Goal: Task Accomplishment & Management: Complete application form

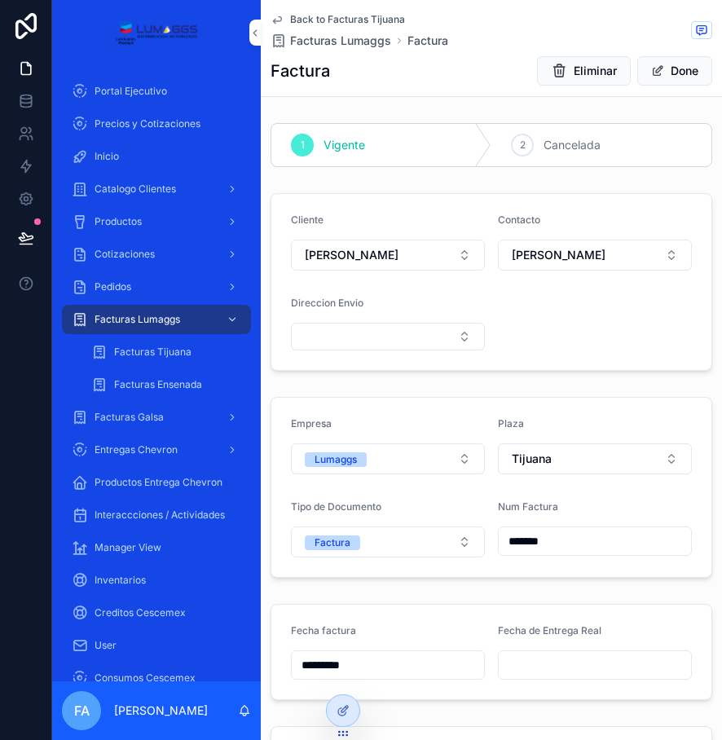
click at [334, 17] on span "Back to Facturas Tijuana" at bounding box center [347, 19] width 115 height 13
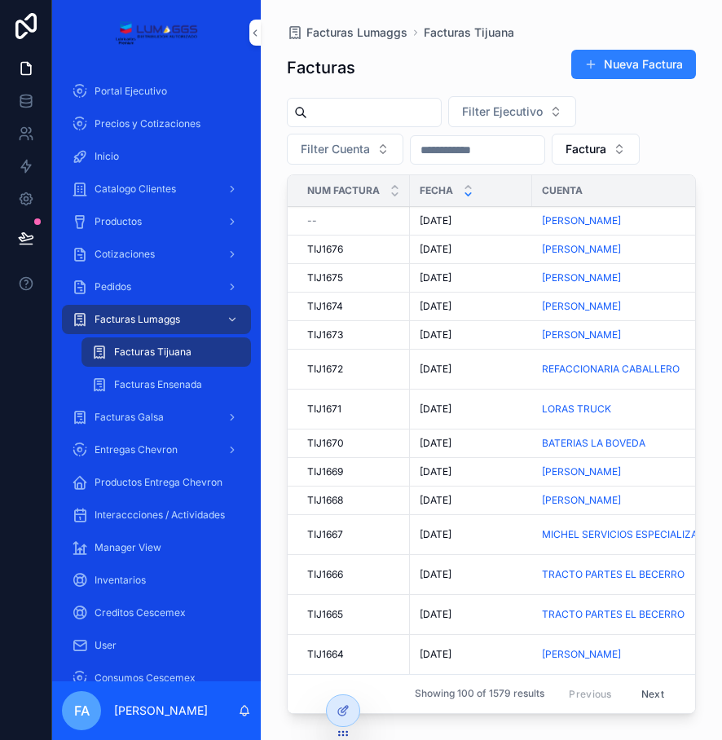
click at [438, 214] on td "[DATE] [DATE]" at bounding box center [471, 221] width 122 height 29
click at [438, 216] on span "[DATE]" at bounding box center [436, 220] width 32 height 13
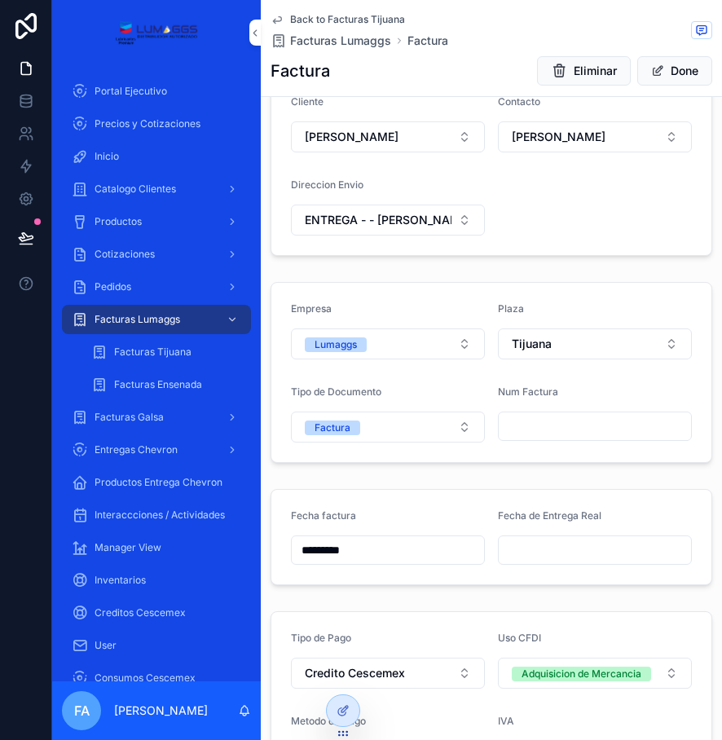
scroll to position [163, 0]
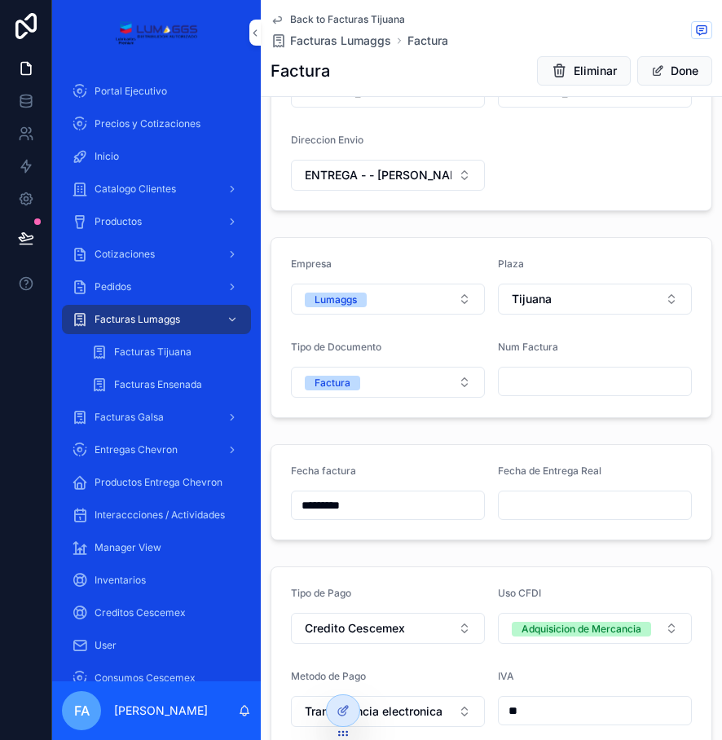
click at [518, 372] on input "scrollable content" at bounding box center [595, 381] width 192 height 23
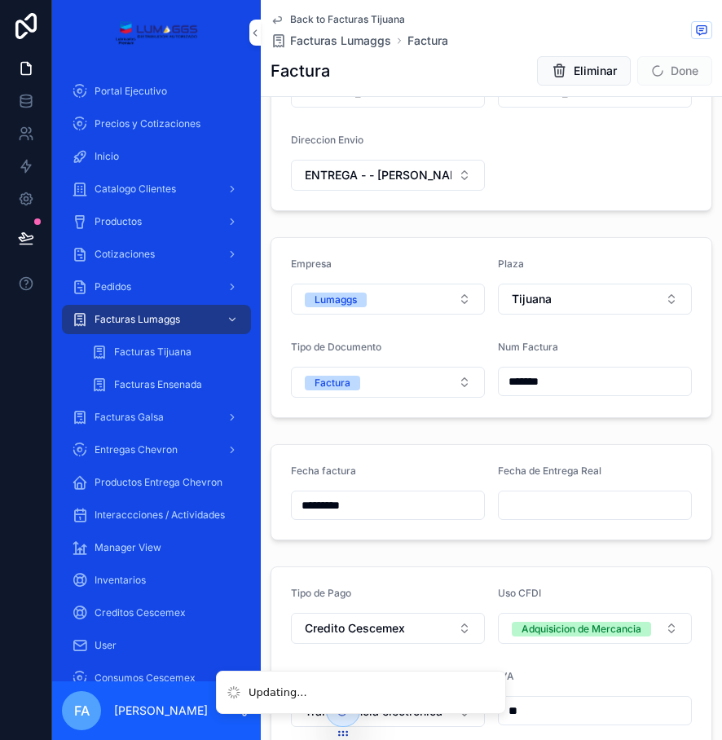
type input "*******"
click at [543, 230] on div "1 Vigente 2 Cancelada Cliente [PERSON_NAME] Contacto [PERSON_NAME] Direccion En…" at bounding box center [491, 631] width 461 height 1355
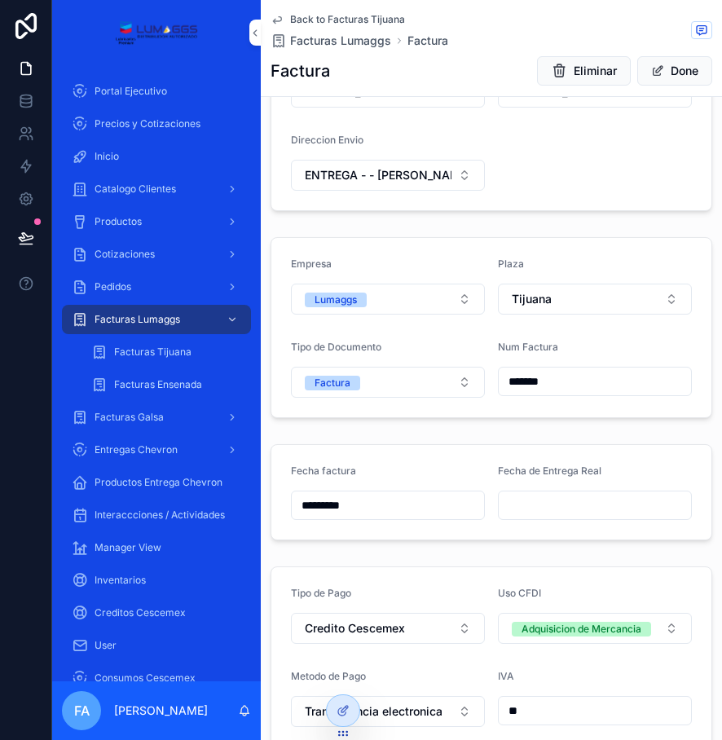
click at [319, 17] on span "Back to Facturas Tijuana" at bounding box center [347, 19] width 115 height 13
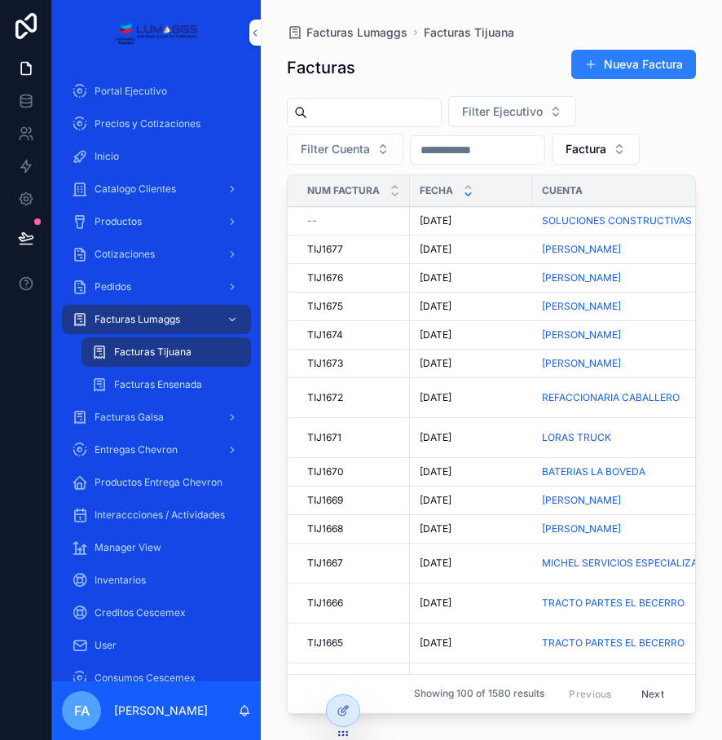
click at [447, 223] on span "[DATE]" at bounding box center [436, 220] width 32 height 13
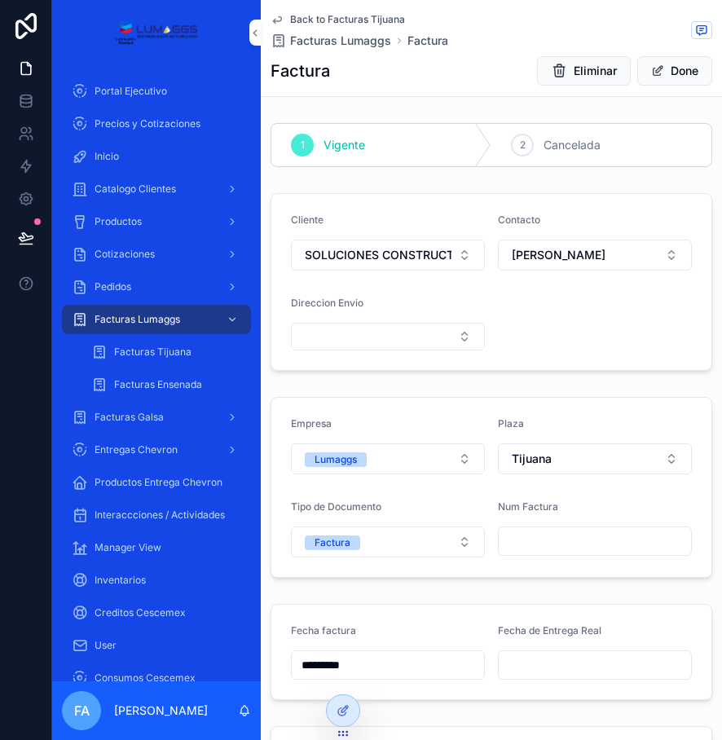
click at [563, 544] on input "scrollable content" at bounding box center [595, 541] width 192 height 23
type input "*******"
click at [329, 38] on span "Facturas Lumaggs" at bounding box center [340, 41] width 101 height 16
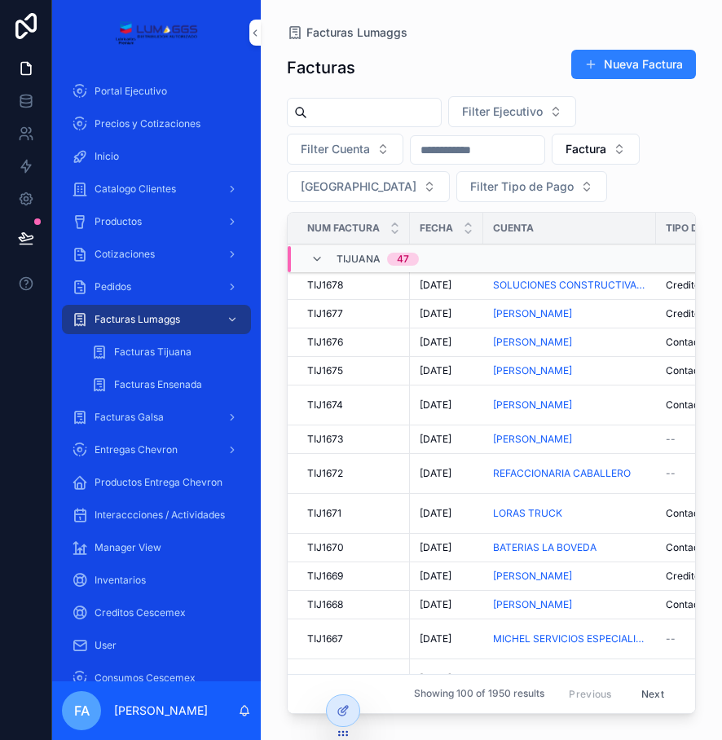
click at [443, 436] on span "[DATE]" at bounding box center [436, 439] width 32 height 13
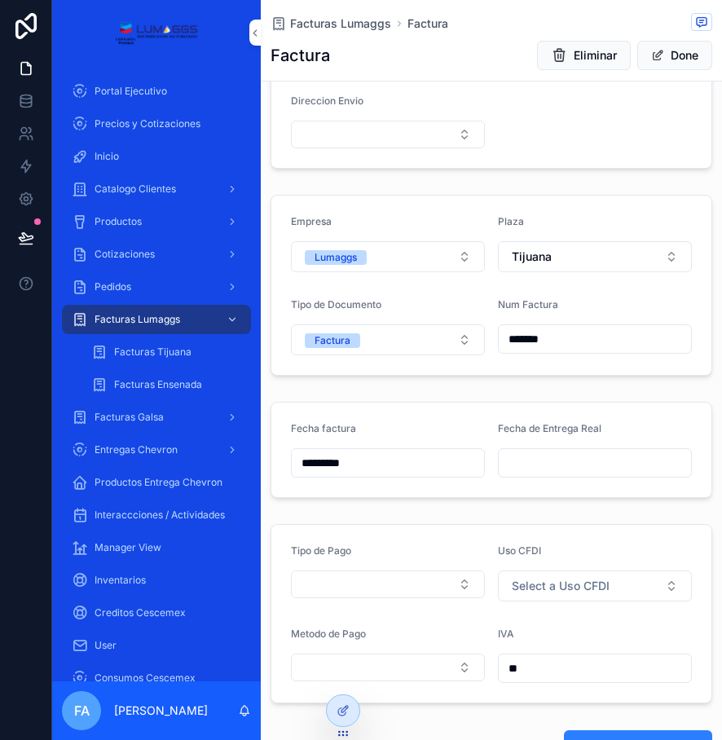
scroll to position [326, 0]
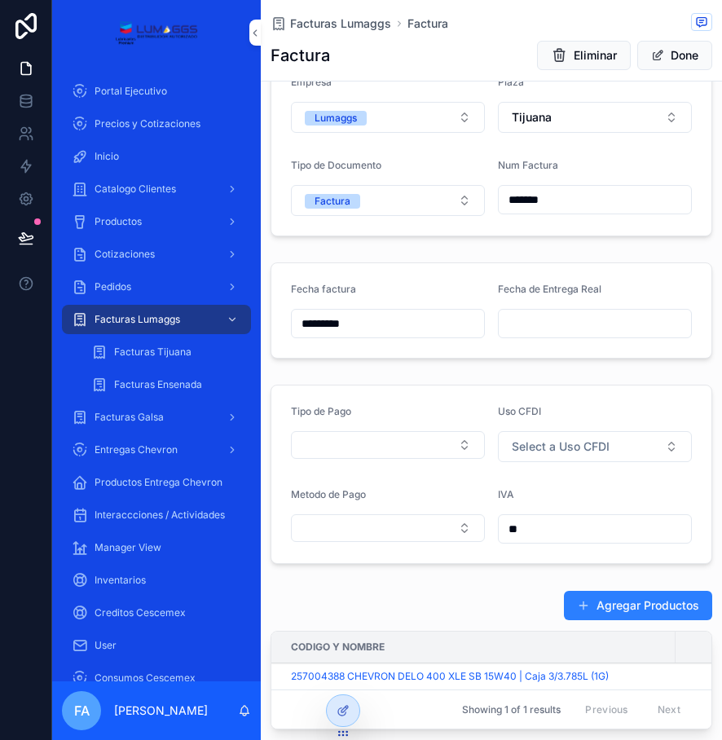
click at [370, 439] on button "Select Button" at bounding box center [388, 445] width 194 height 28
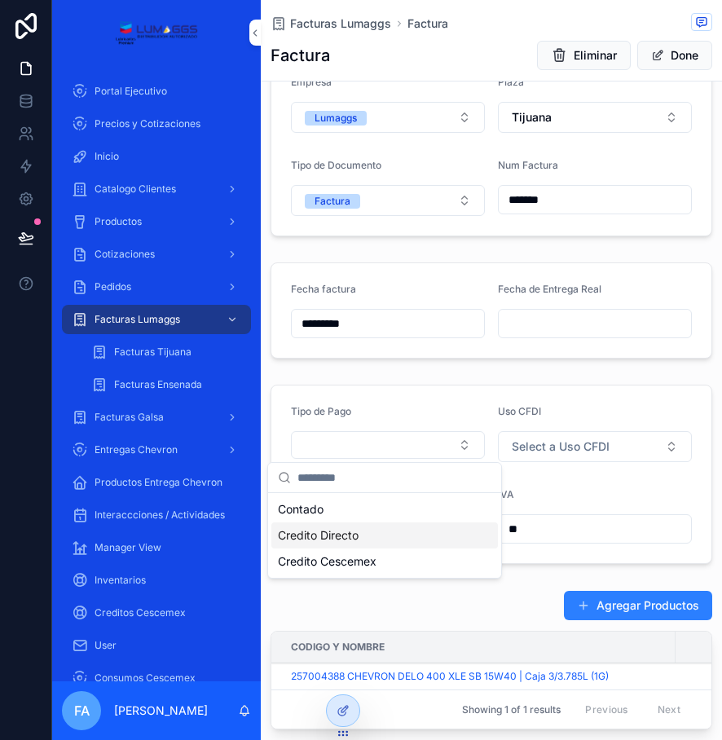
click at [306, 537] on span "Credito Directo" at bounding box center [318, 535] width 81 height 16
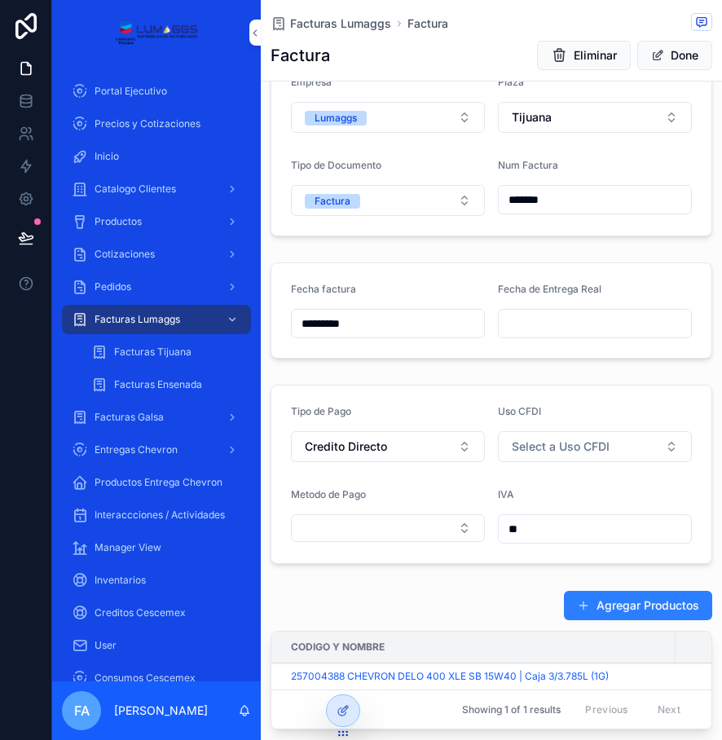
click at [390, 535] on button "Select Button" at bounding box center [388, 528] width 194 height 28
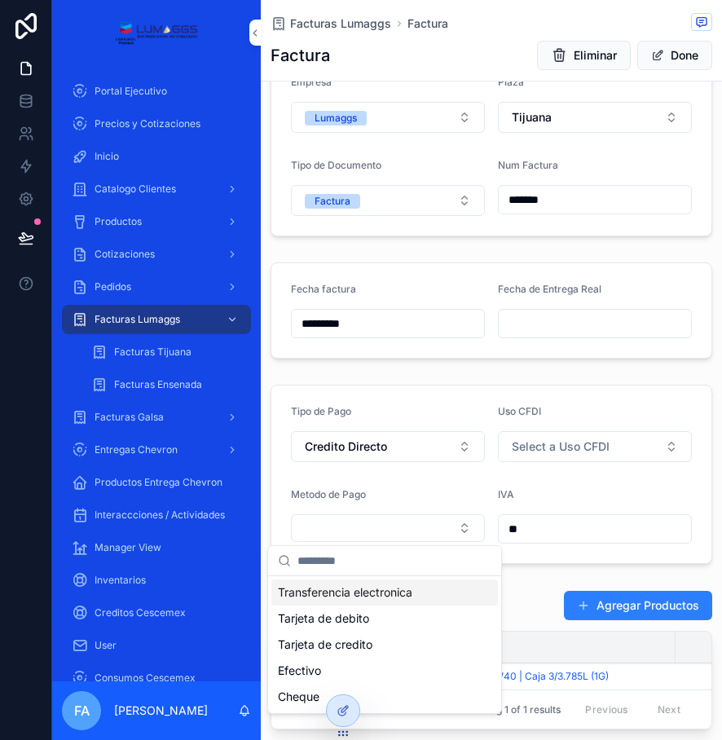
drag, startPoint x: 338, startPoint y: 594, endPoint x: 504, endPoint y: 551, distance: 171.0
click at [348, 590] on span "Transferencia electronica" at bounding box center [345, 592] width 134 height 16
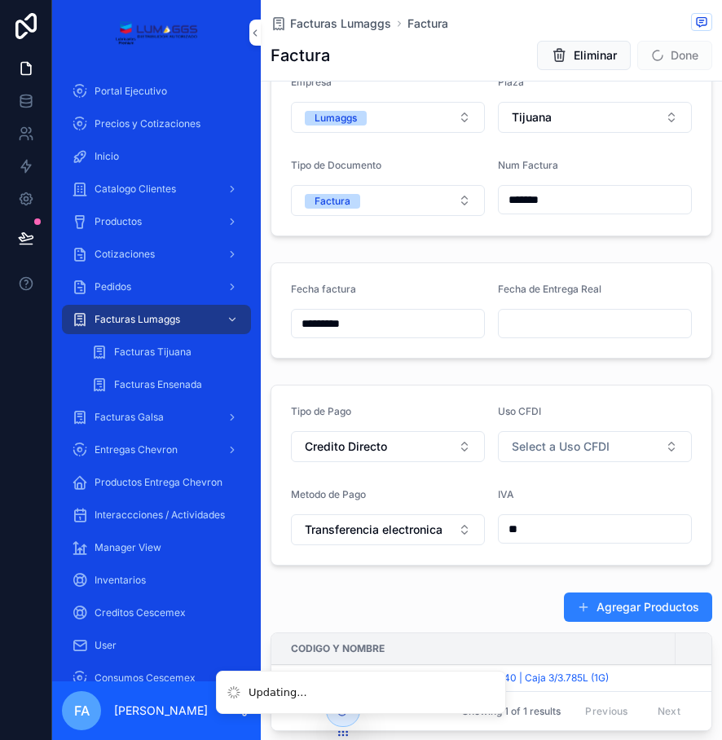
drag, startPoint x: 540, startPoint y: 489, endPoint x: 540, endPoint y: 455, distance: 34.2
click at [540, 488] on div "IVA" at bounding box center [595, 498] width 194 height 20
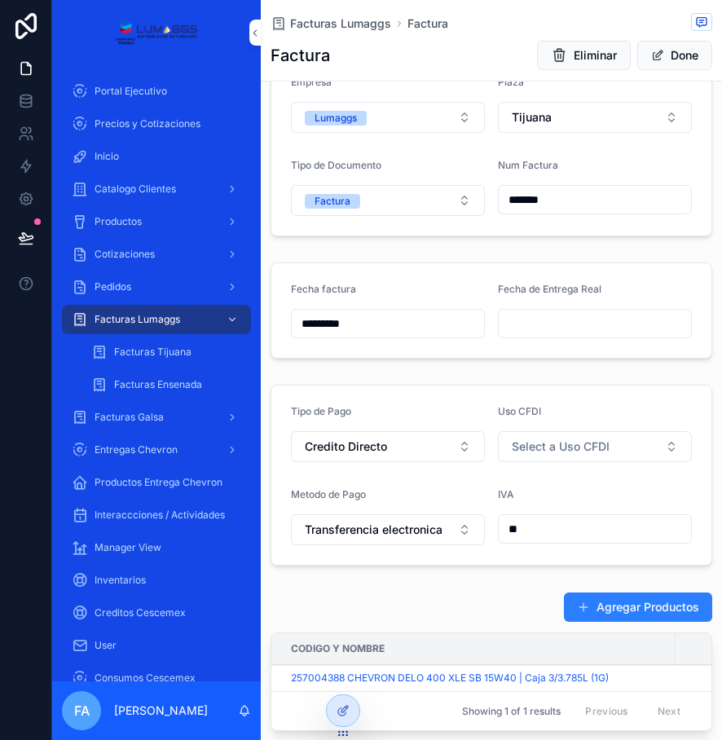
click at [344, 30] on span "Facturas Lumaggs" at bounding box center [340, 23] width 101 height 16
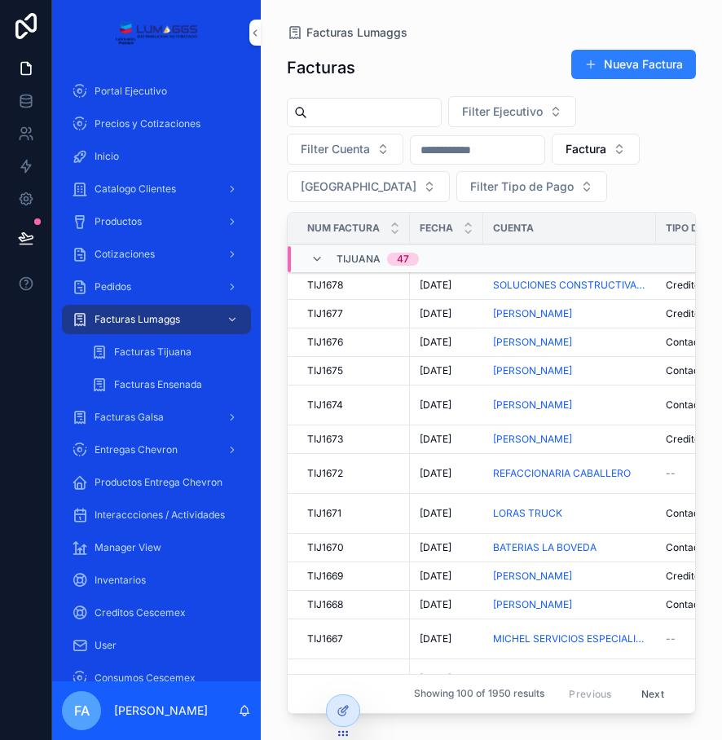
click at [672, 473] on span "--" at bounding box center [671, 473] width 10 height 13
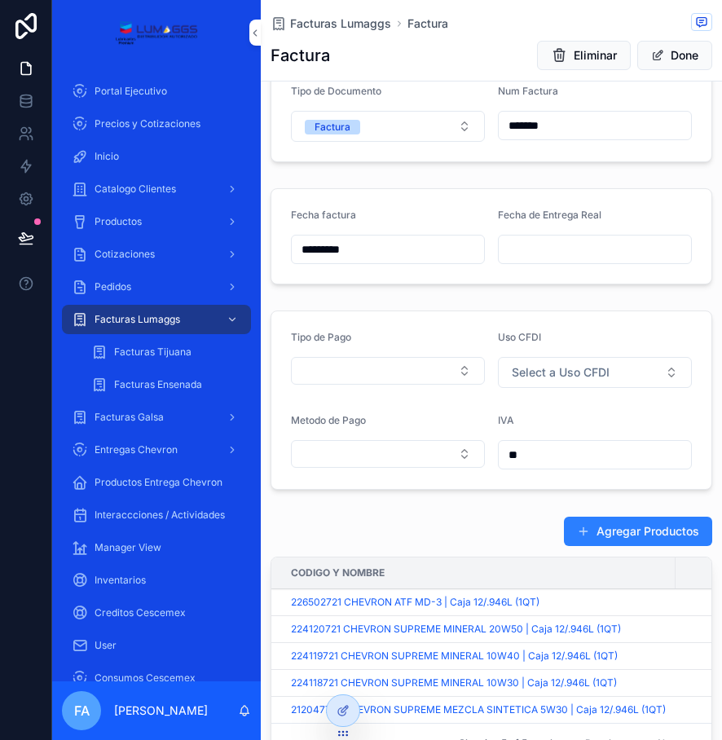
scroll to position [408, 0]
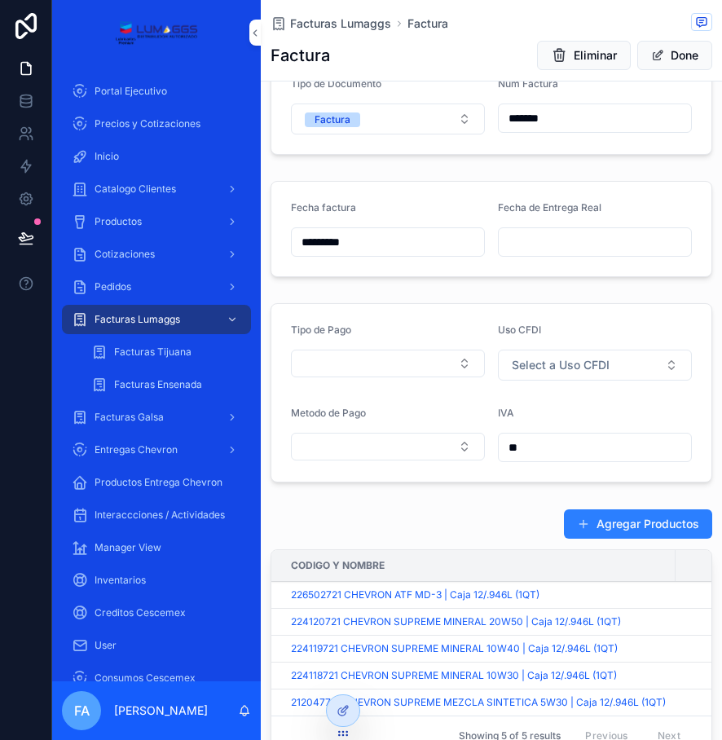
click at [355, 351] on button "Select Button" at bounding box center [388, 364] width 194 height 28
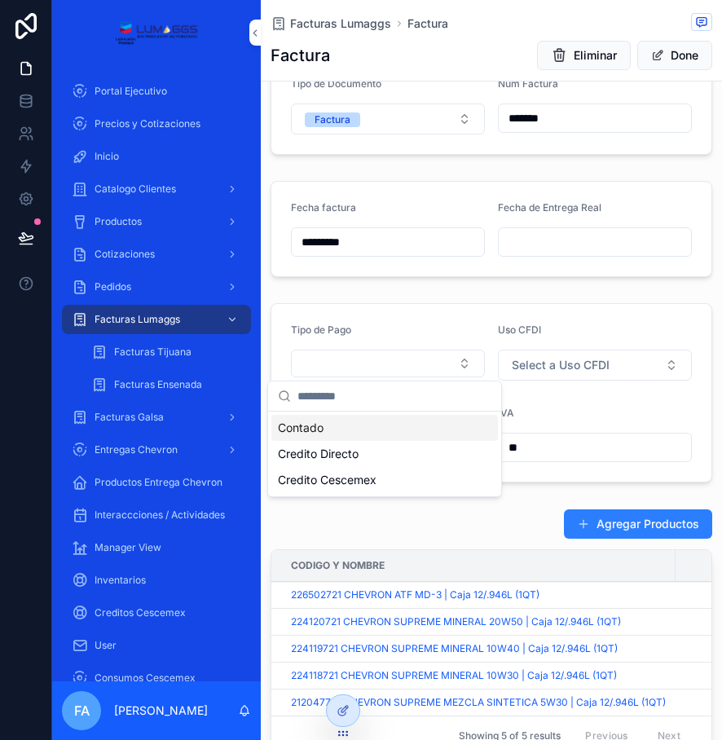
click at [319, 424] on span "Contado" at bounding box center [301, 428] width 46 height 16
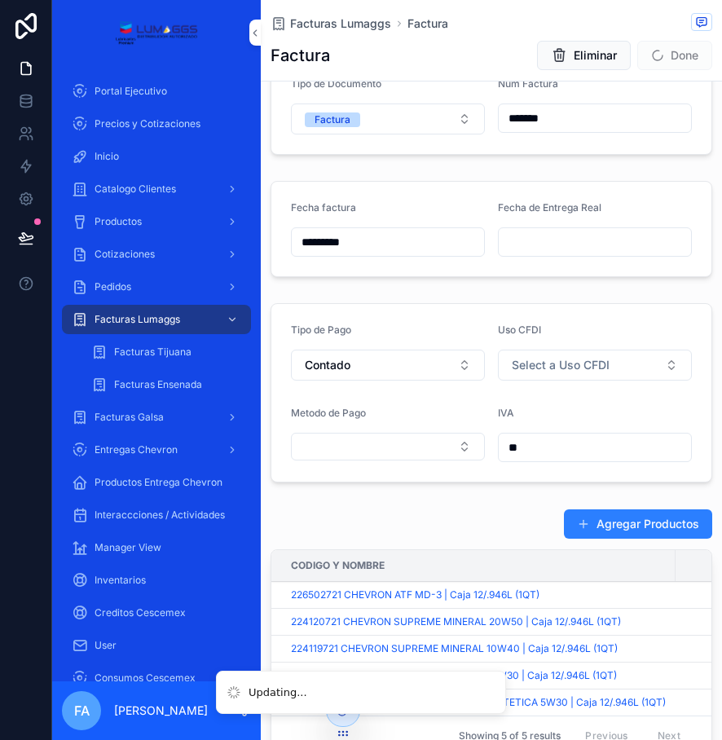
click at [342, 418] on span "Metodo de Pago" at bounding box center [328, 413] width 75 height 12
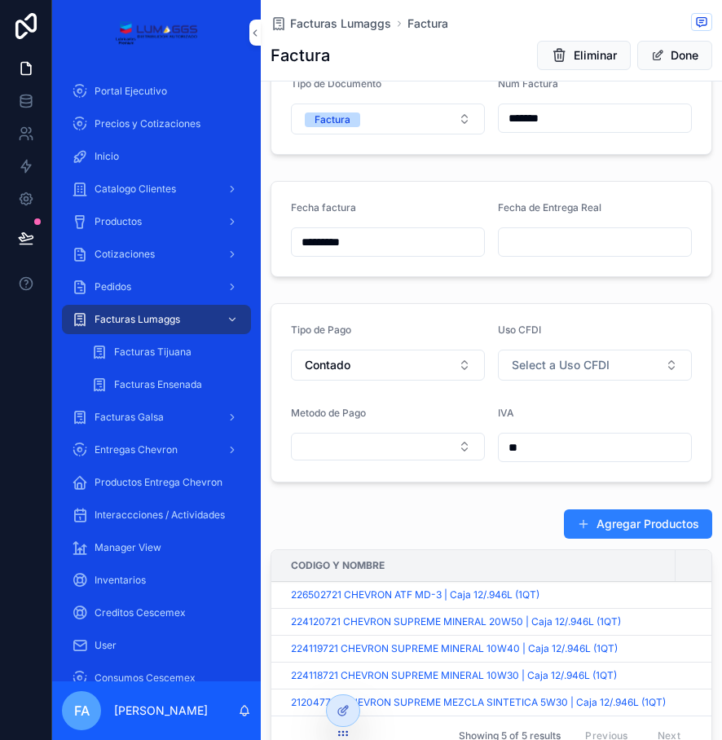
click at [343, 442] on button "Select Button" at bounding box center [388, 447] width 194 height 28
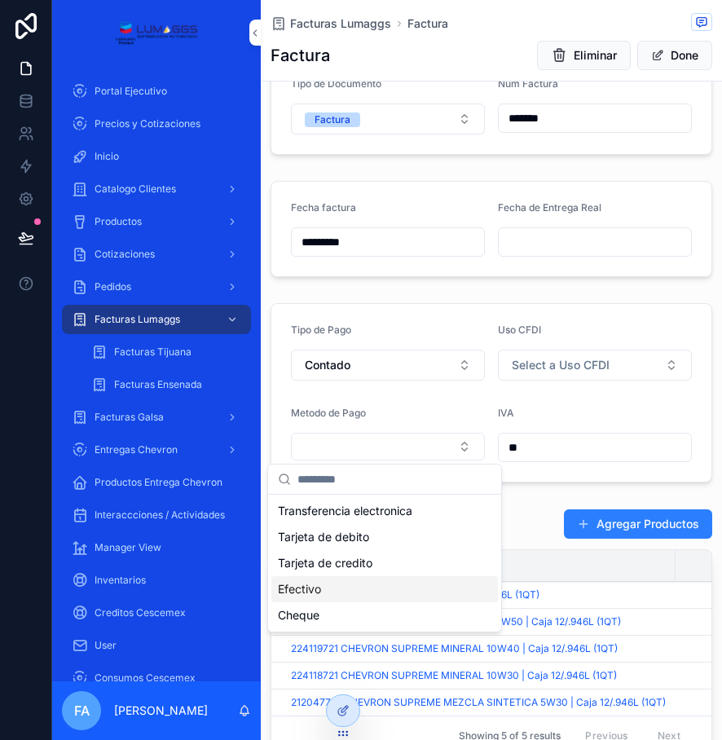
click at [321, 584] on span "Efectivo" at bounding box center [299, 589] width 43 height 16
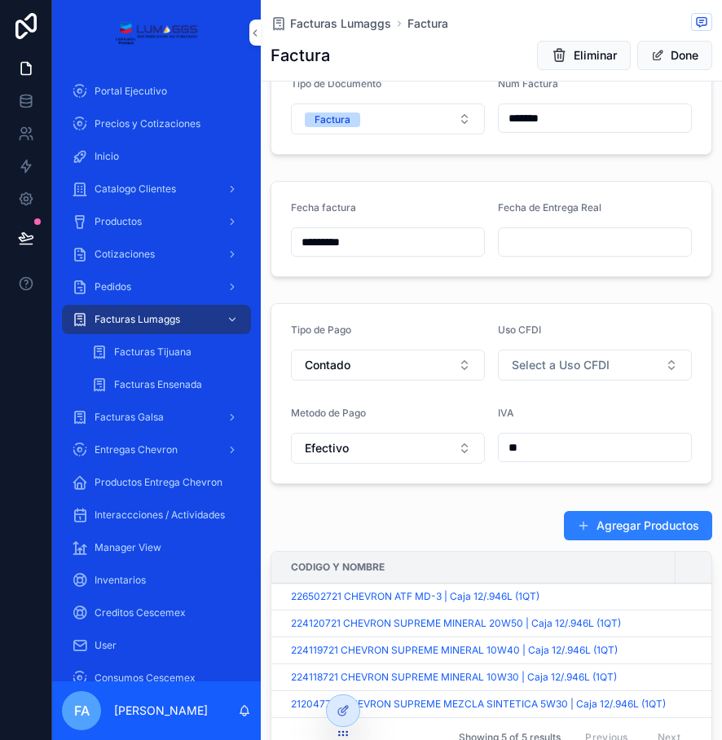
click at [527, 400] on form "Tipo de Pago Contado Uso CFDI Select a Uso CFDI Metodo de Pago Efectivo IVA **" at bounding box center [491, 393] width 440 height 179
click at [364, 20] on span "Facturas Lumaggs" at bounding box center [340, 23] width 101 height 16
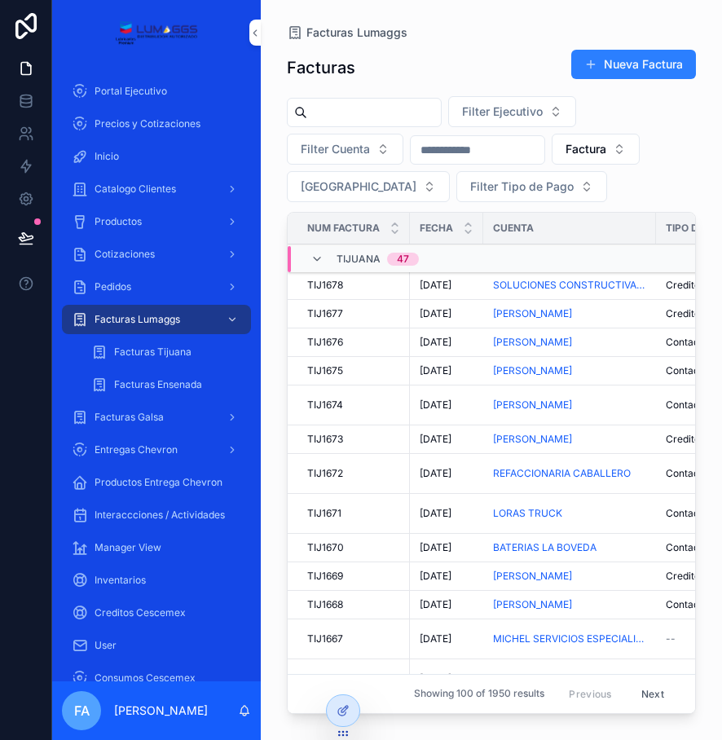
click at [655, 79] on div "Nueva Factura" at bounding box center [627, 64] width 138 height 31
click at [652, 68] on button "Nueva Factura" at bounding box center [633, 64] width 125 height 29
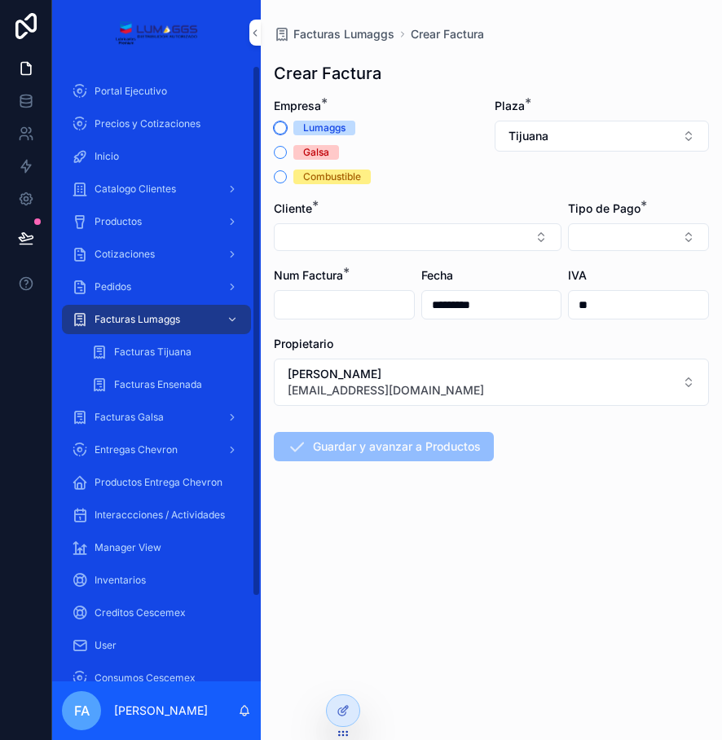
click at [279, 124] on button "Lumaggs" at bounding box center [280, 127] width 13 height 13
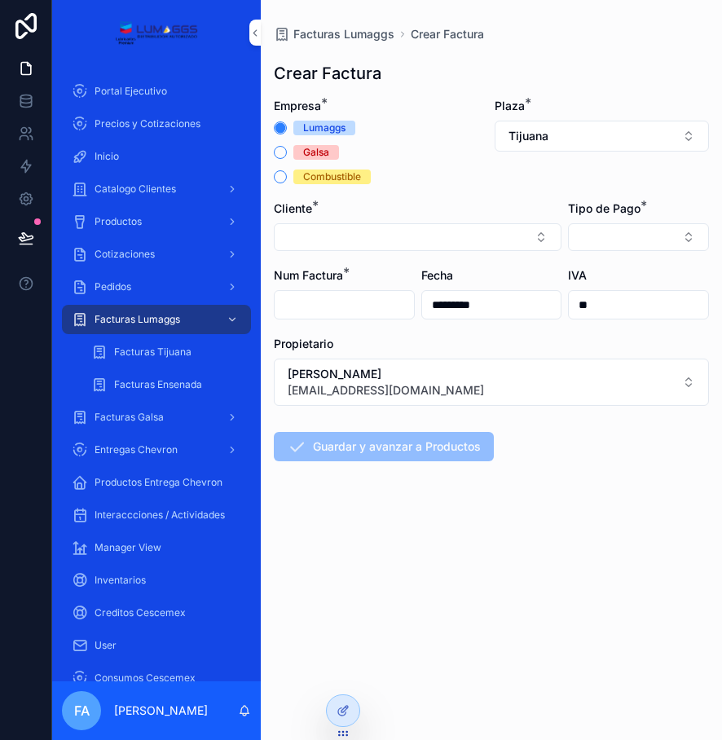
click at [329, 245] on button "Select Button" at bounding box center [418, 237] width 288 height 28
type input "*********"
click at [399, 300] on span "[PERSON_NAME]" at bounding box center [358, 301] width 94 height 16
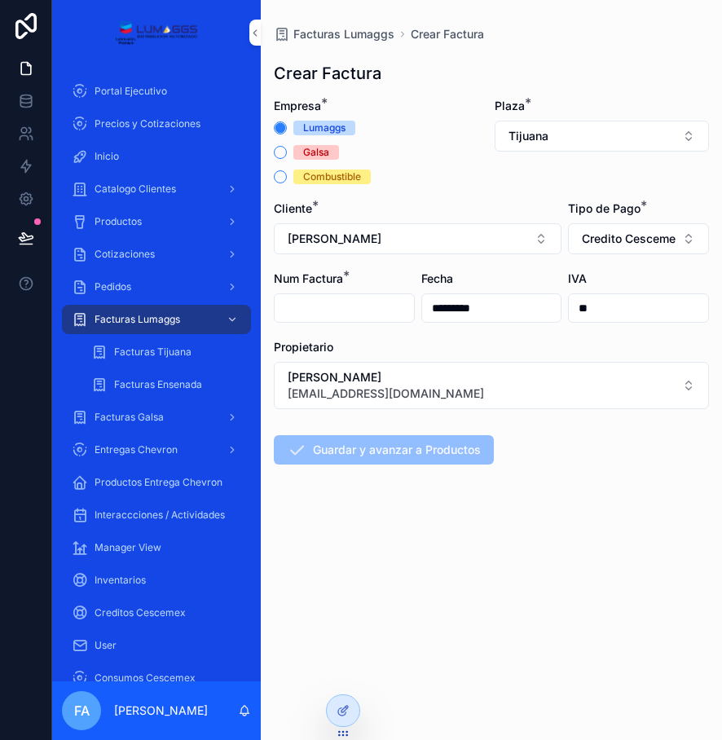
click at [333, 314] on input "scrollable content" at bounding box center [344, 308] width 139 height 23
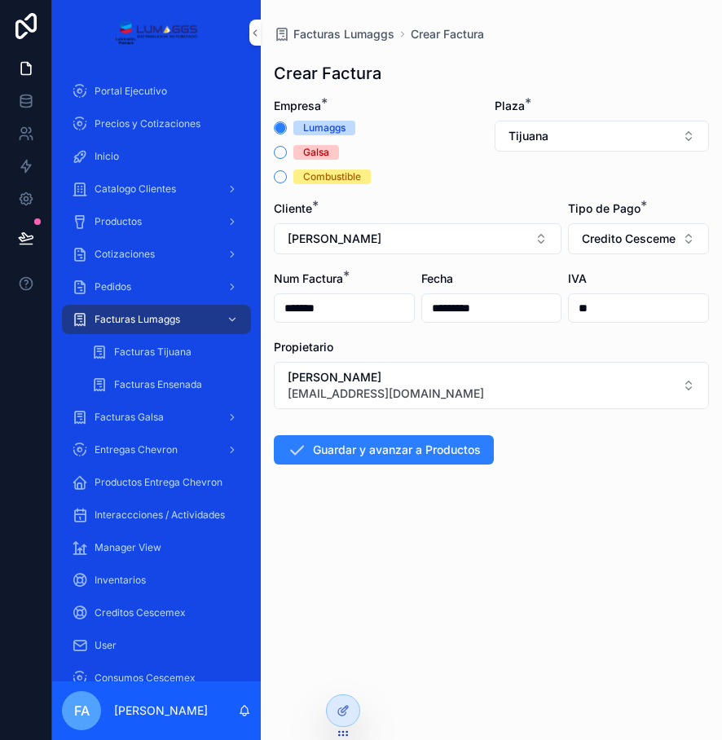
type input "*******"
click at [400, 377] on span "[PERSON_NAME]" at bounding box center [386, 377] width 196 height 16
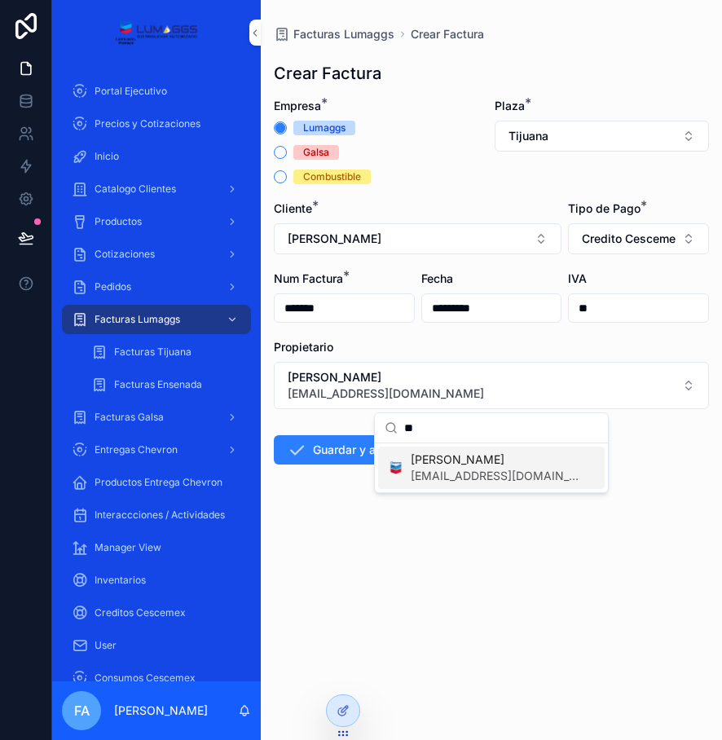
type input "**"
click at [548, 465] on span "[PERSON_NAME]" at bounding box center [495, 460] width 168 height 16
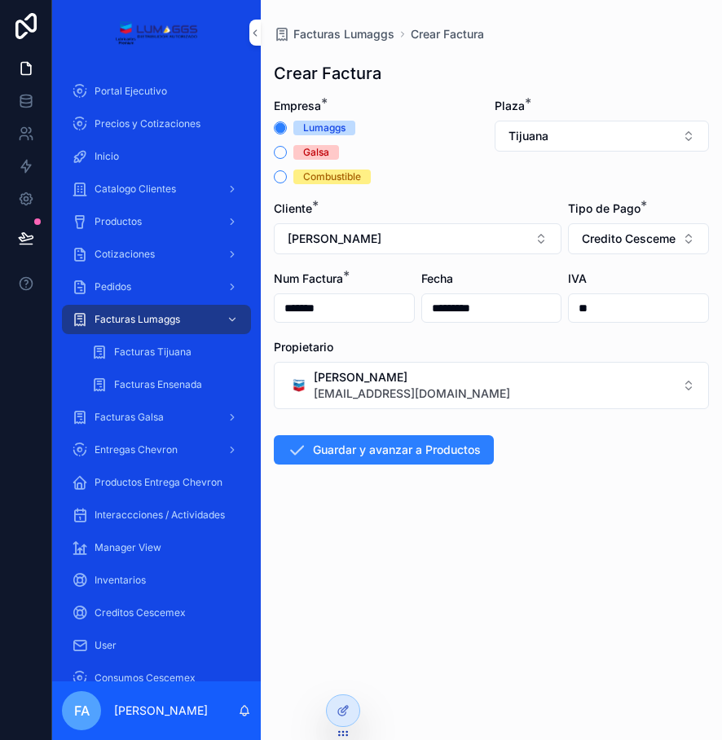
click at [452, 452] on button "Guardar y avanzar a Productos" at bounding box center [384, 449] width 220 height 29
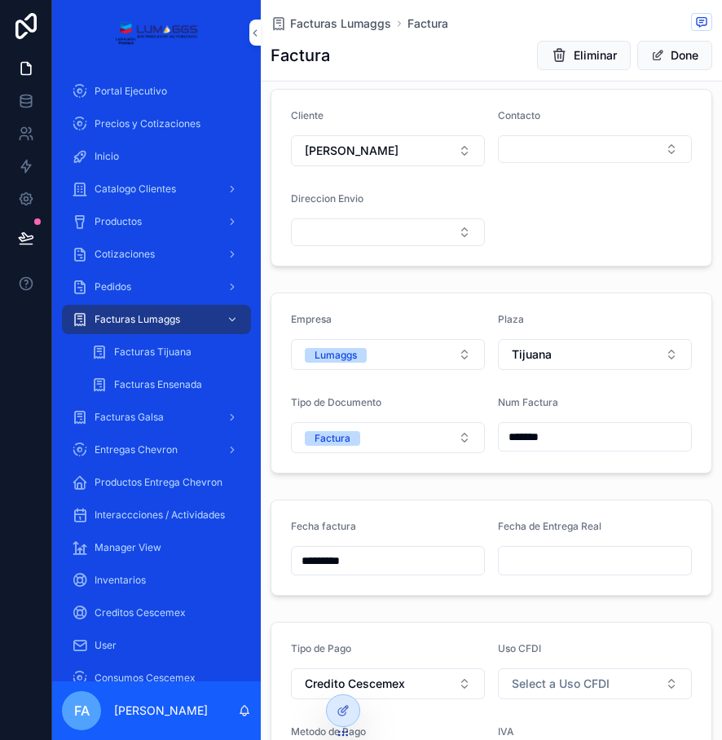
scroll to position [326, 0]
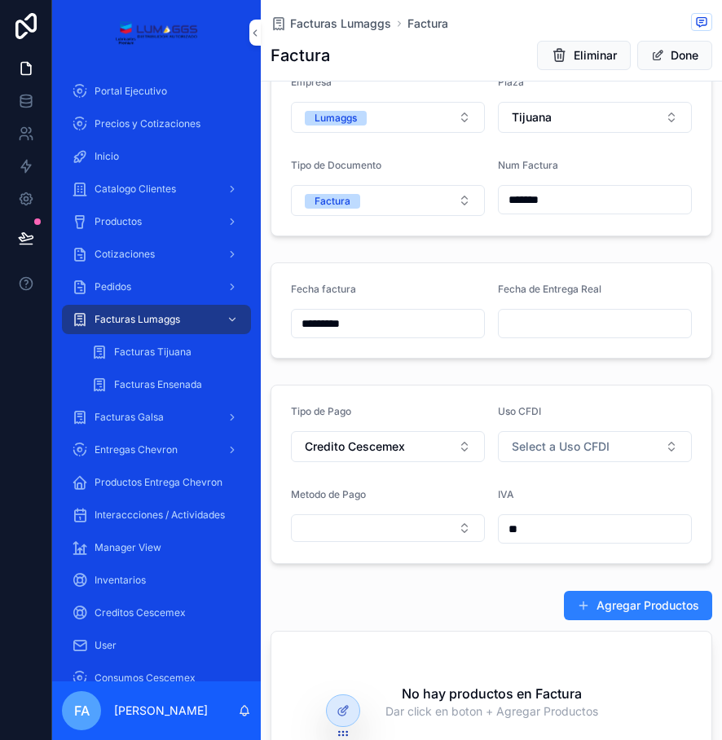
click at [608, 598] on button "Agregar Productos" at bounding box center [638, 605] width 148 height 29
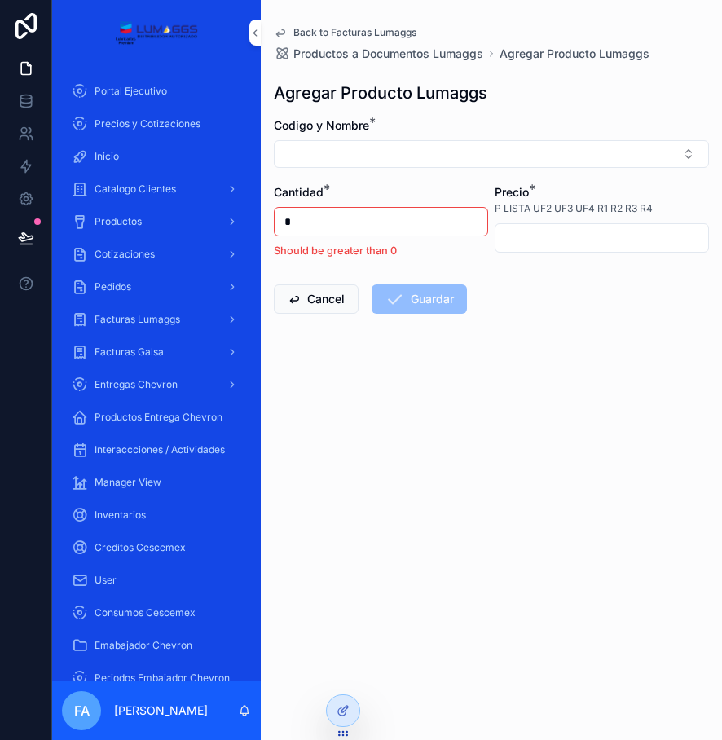
click at [348, 156] on button "Select Button" at bounding box center [491, 154] width 435 height 28
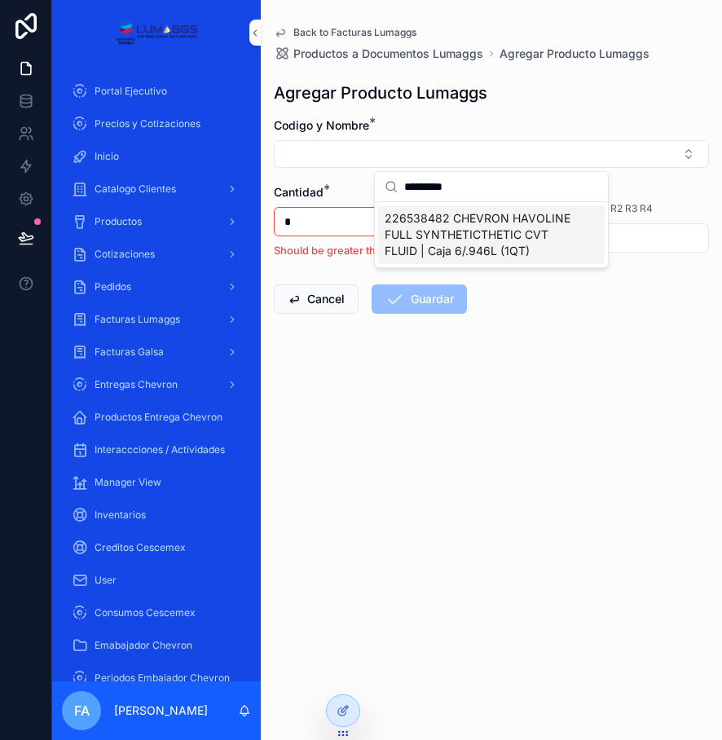
type input "*********"
click at [446, 254] on span "226538482 CHEVRON HAVOLINE FULL SYNTHETICTHETIC CVT FLUID | Caja 6/.946L (1QT)" at bounding box center [482, 234] width 194 height 49
type input "*******"
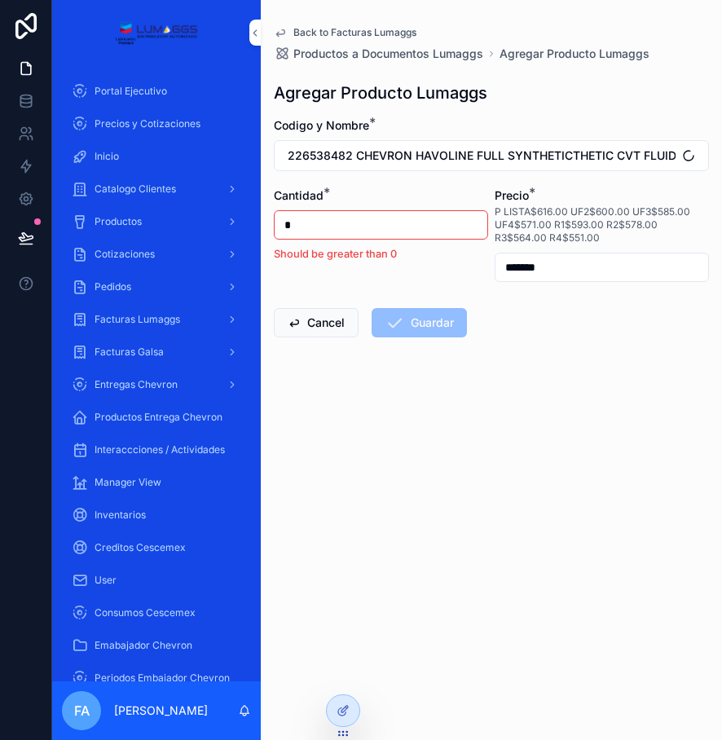
drag, startPoint x: 337, startPoint y: 233, endPoint x: 264, endPoint y: 237, distance: 73.5
click at [264, 237] on div "Back to Facturas Lumaggs Productos a Documentos Lumaggs Agregar Producto Lumagg…" at bounding box center [491, 221] width 461 height 442
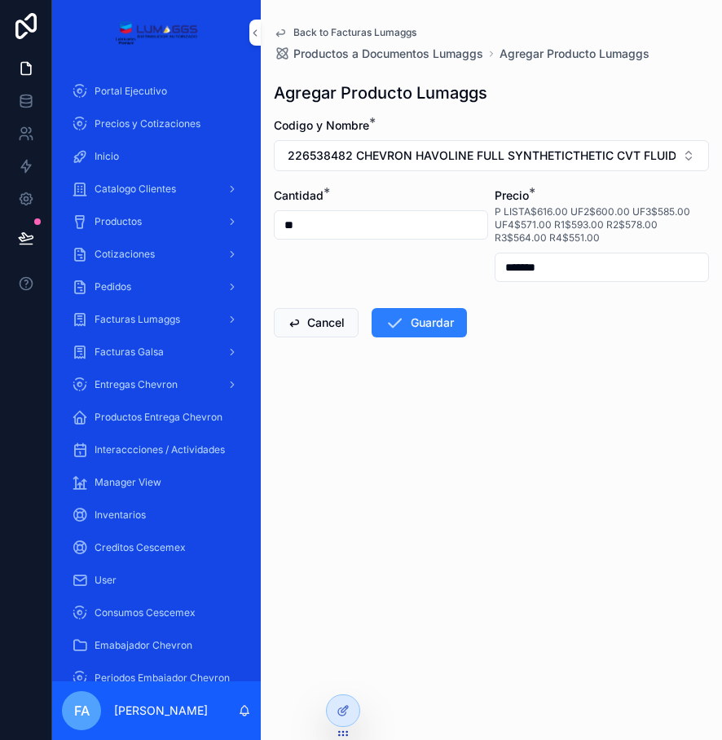
type input "**"
drag, startPoint x: 651, startPoint y: 256, endPoint x: 596, endPoint y: 280, distance: 60.6
click at [650, 256] on input "*******" at bounding box center [602, 267] width 213 height 23
drag, startPoint x: 577, startPoint y: 272, endPoint x: 489, endPoint y: 291, distance: 90.0
click at [489, 291] on form "Codigo y Nombre * 226538482 CHEVRON HAVOLINE FULL SYNTHETICTHETIC CVT FLUID | C…" at bounding box center [491, 279] width 435 height 324
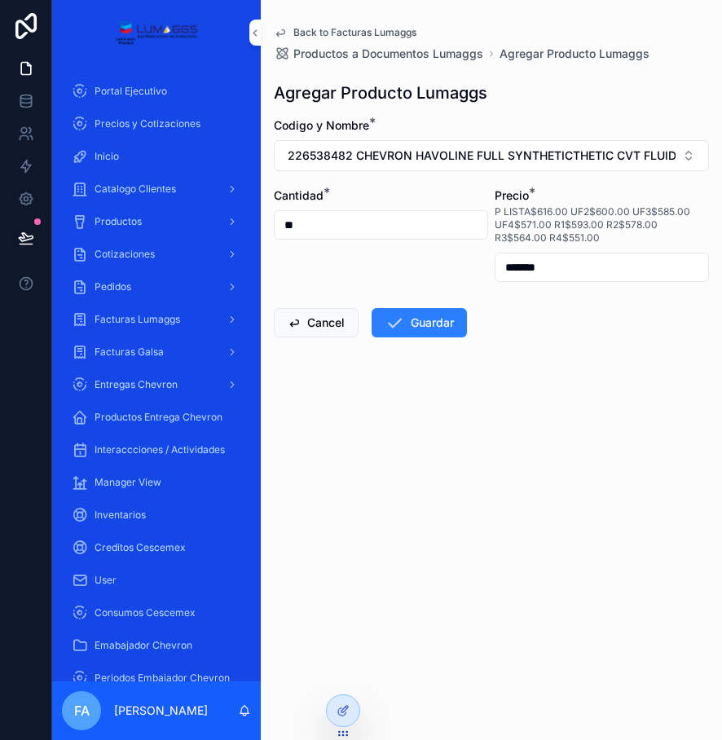
type input "*******"
click at [461, 319] on button "Guardar" at bounding box center [419, 322] width 95 height 29
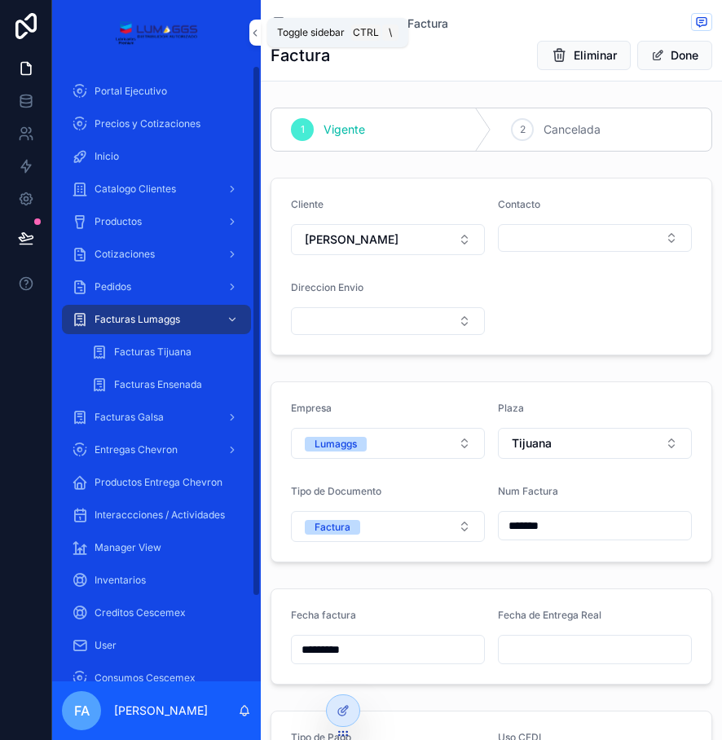
click at [253, 27] on icon "scrollable content" at bounding box center [254, 33] width 11 height 12
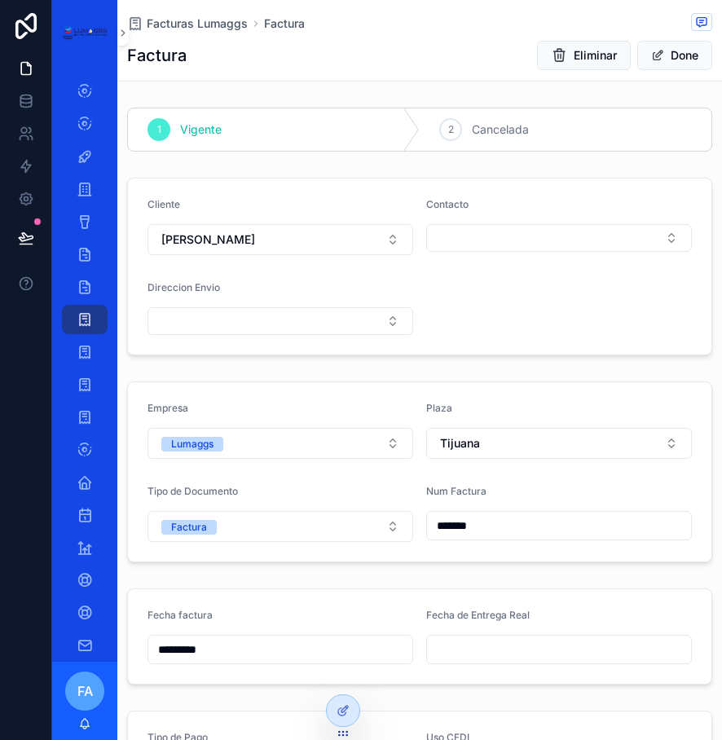
click at [224, 30] on span "Facturas Lumaggs" at bounding box center [197, 23] width 101 height 16
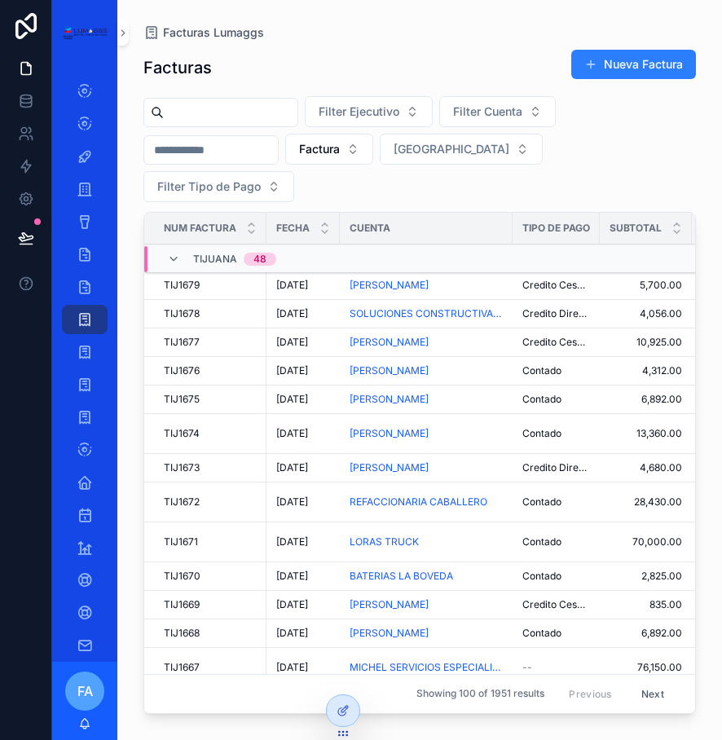
click at [164, 111] on div "scrollable content" at bounding box center [154, 112] width 20 height 13
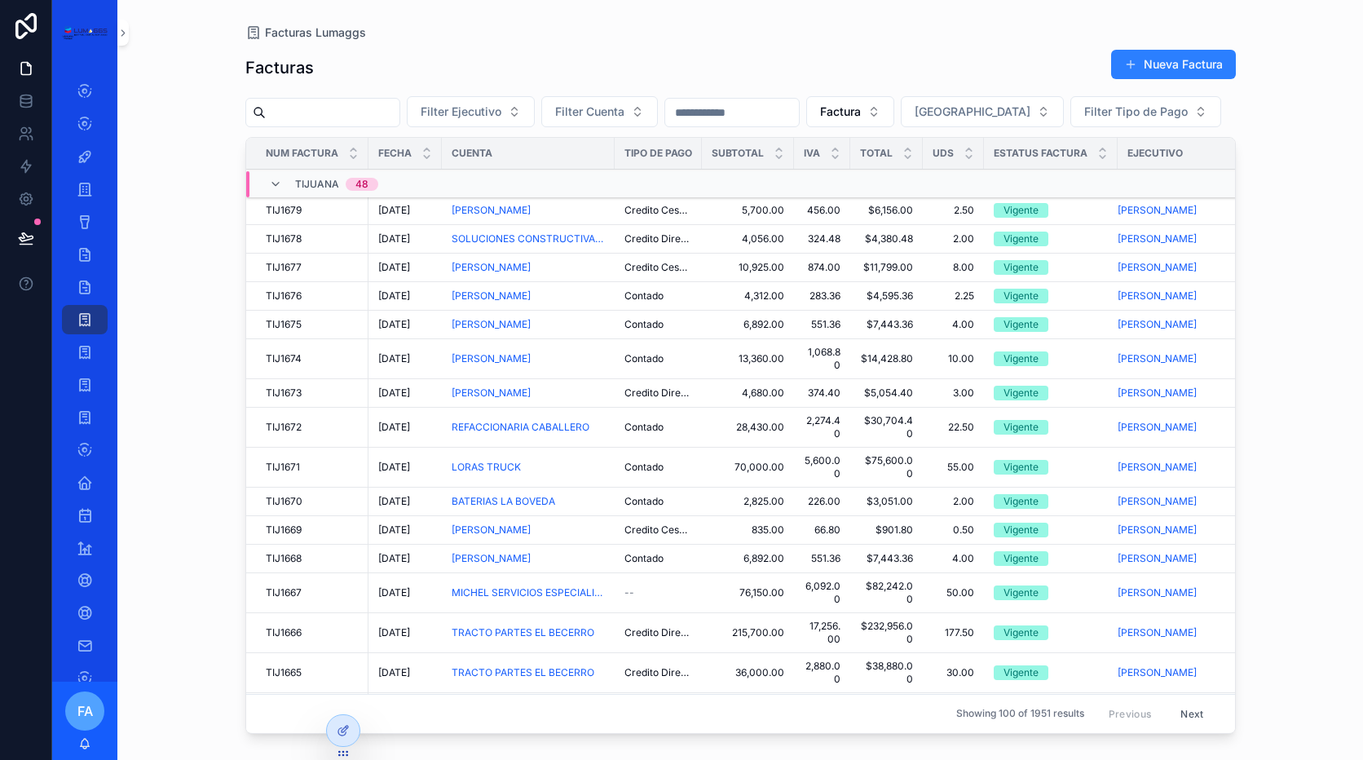
click at [328, 108] on input "scrollable content" at bounding box center [333, 112] width 134 height 23
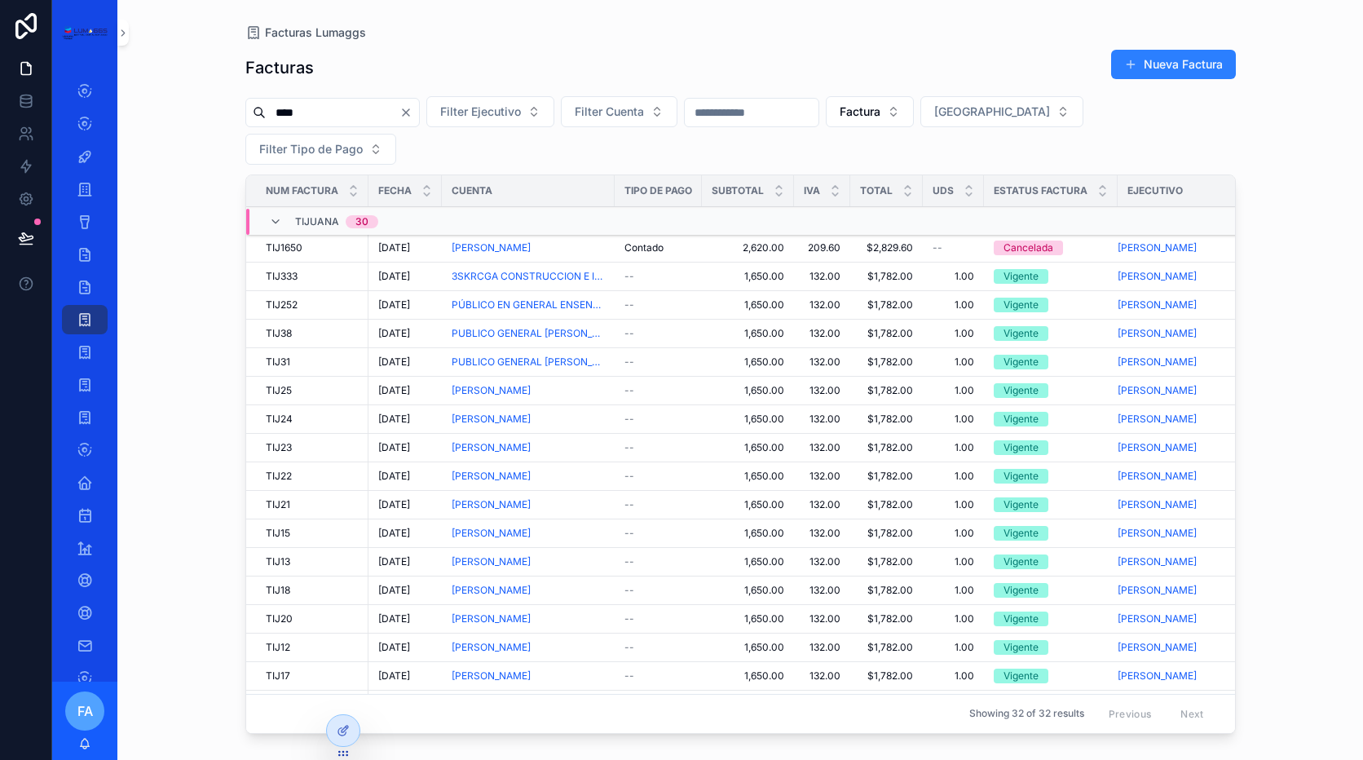
click at [300, 106] on input "****" at bounding box center [333, 112] width 134 height 23
type input "*"
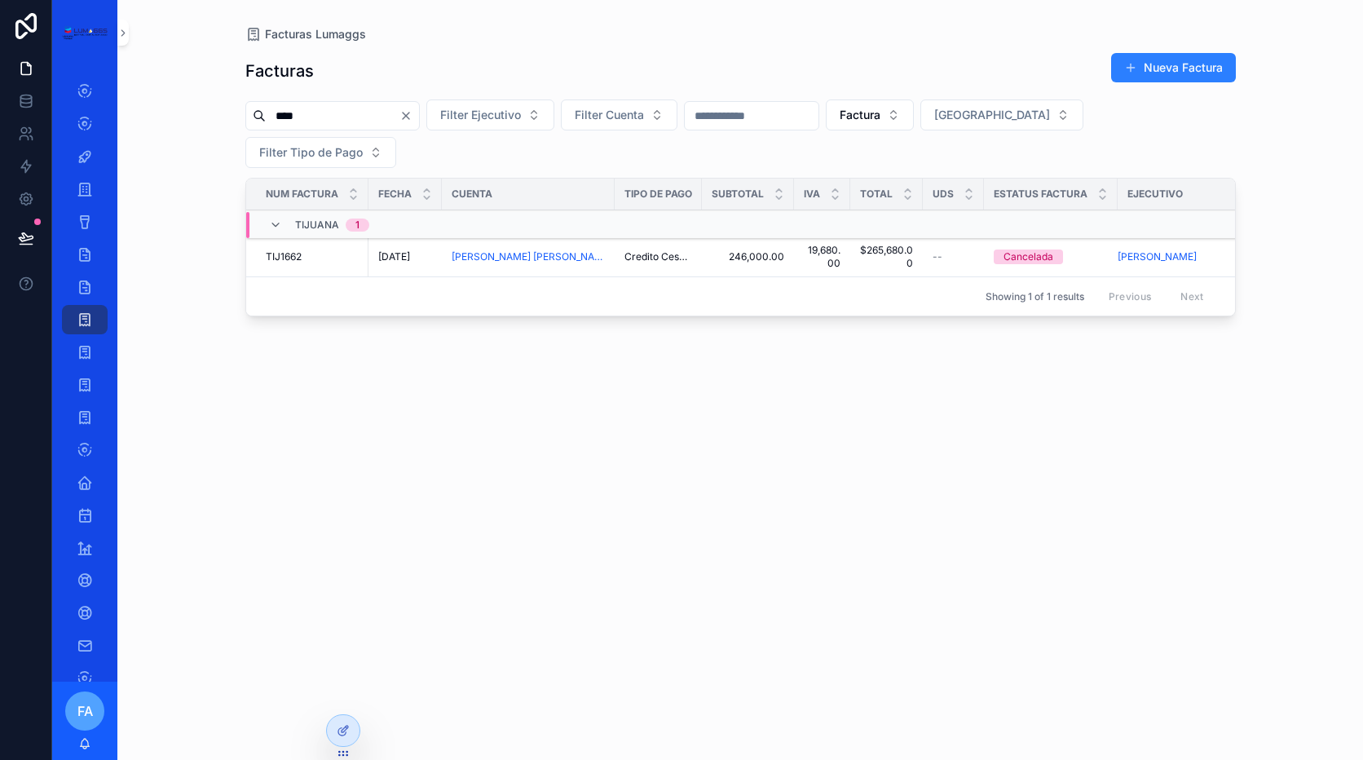
click at [355, 123] on input "****" at bounding box center [333, 115] width 134 height 23
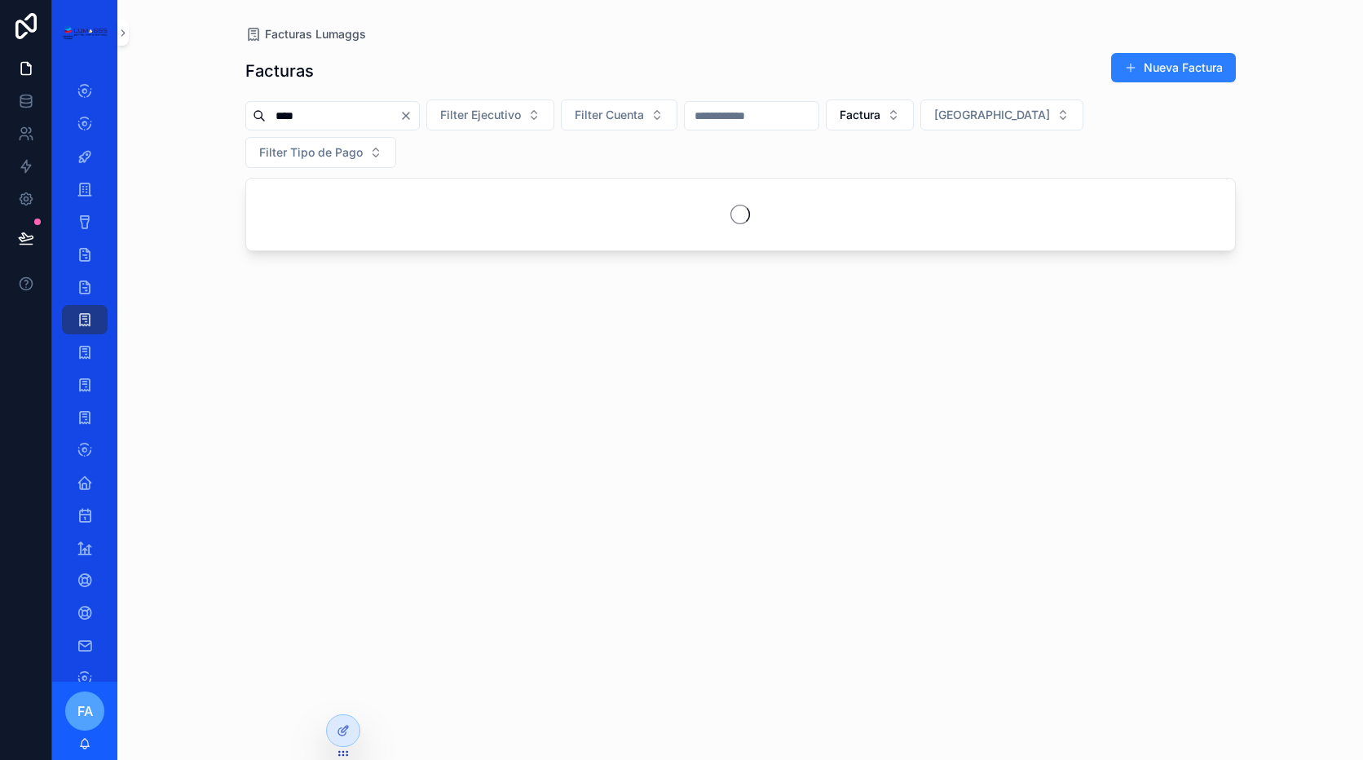
type input "****"
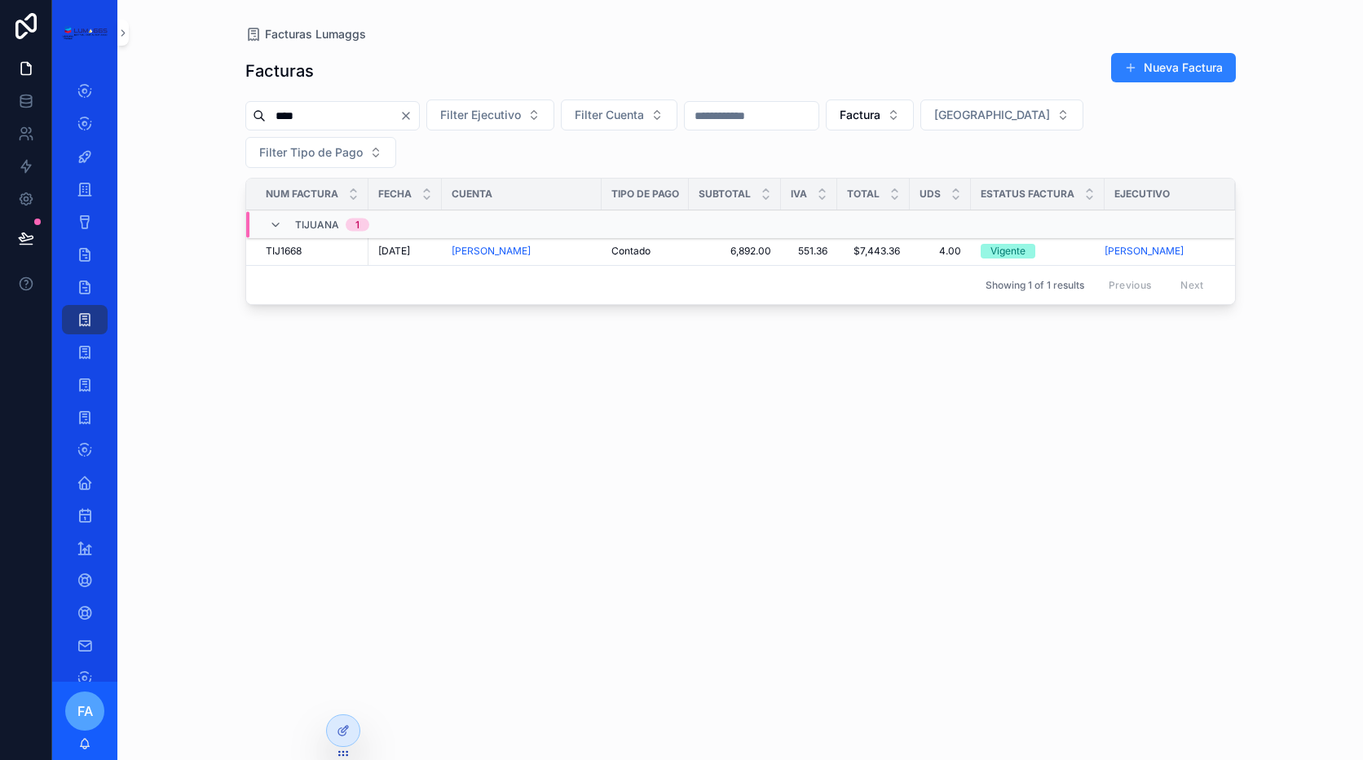
click at [409, 252] on span "[DATE]" at bounding box center [394, 251] width 32 height 13
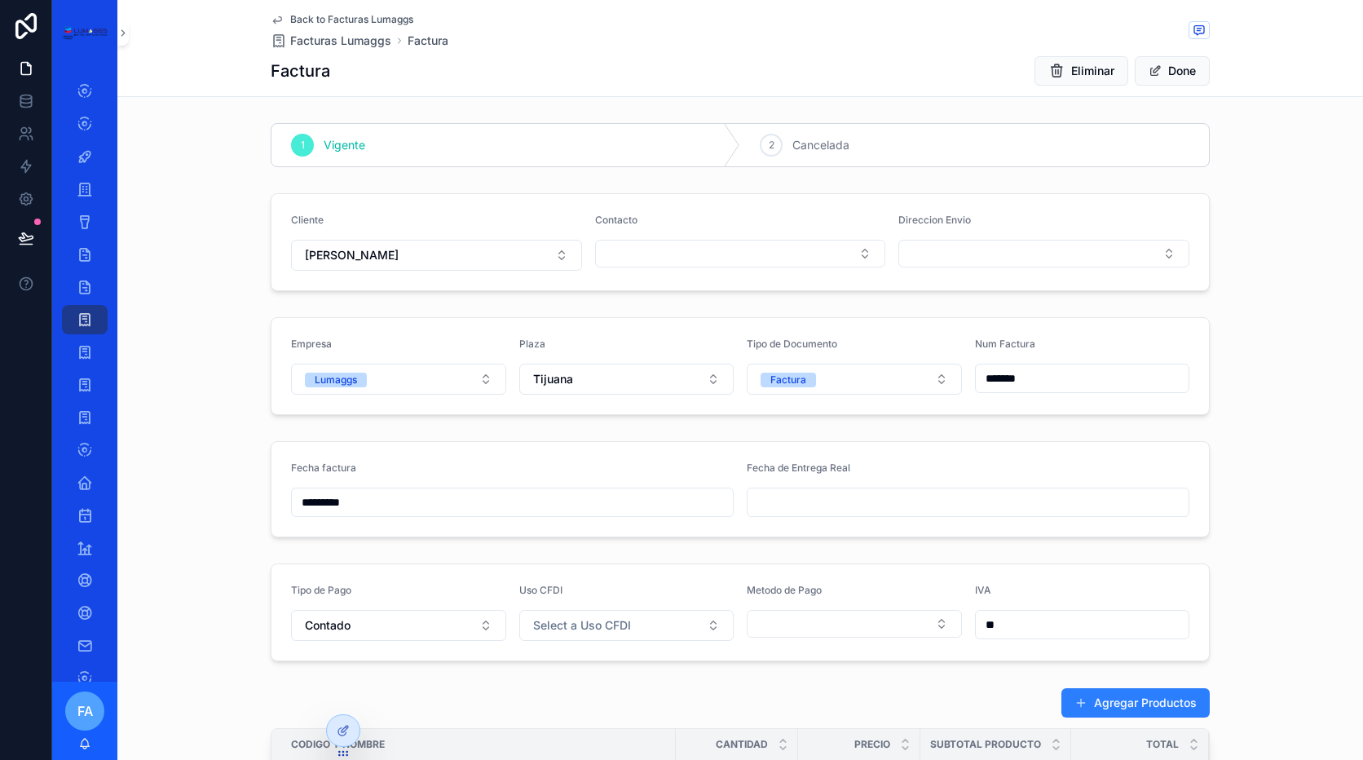
click at [856, 148] on div "2 Cancelada" at bounding box center [974, 145] width 469 height 42
click at [663, 59] on div "Factura Eliminar Done" at bounding box center [740, 70] width 939 height 31
click at [313, 17] on span "Back to Facturas Lumaggs" at bounding box center [351, 19] width 123 height 13
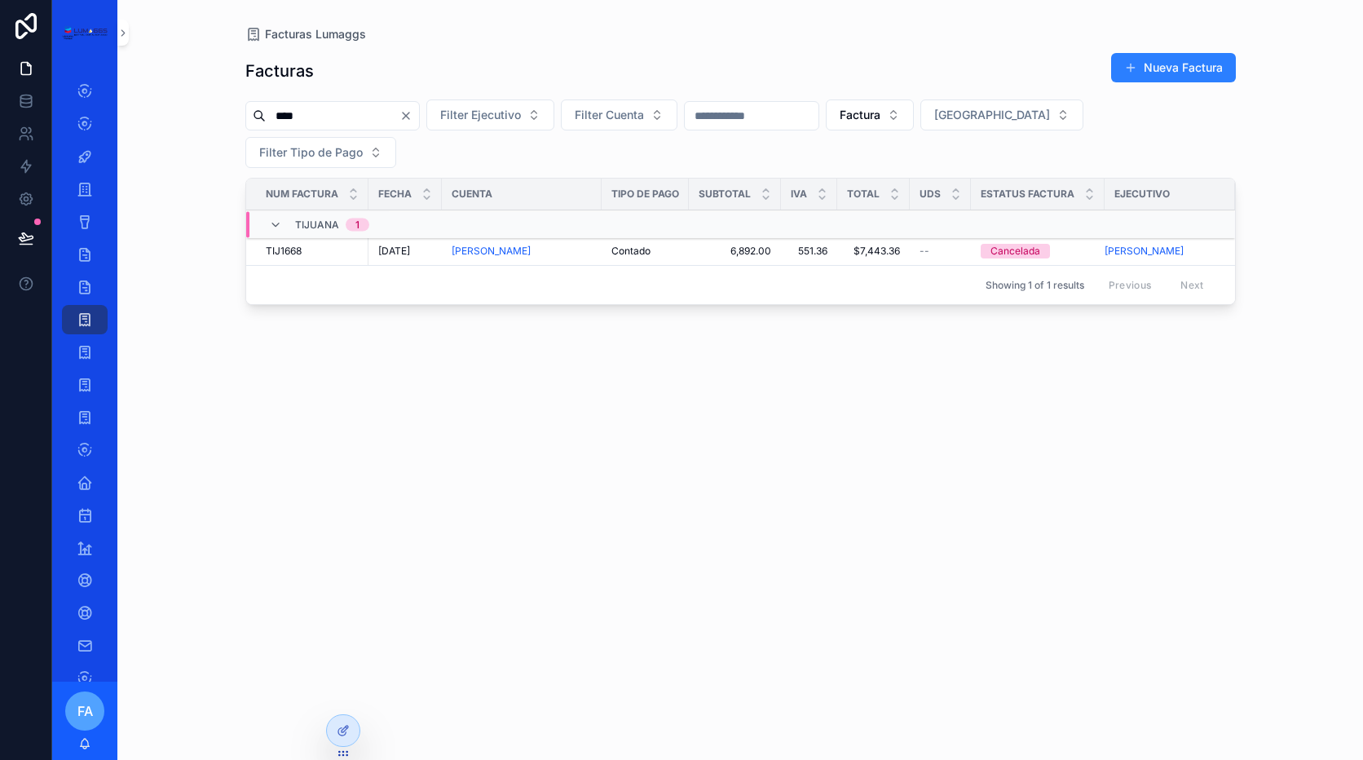
click at [412, 115] on icon "Clear" at bounding box center [405, 115] width 13 height 13
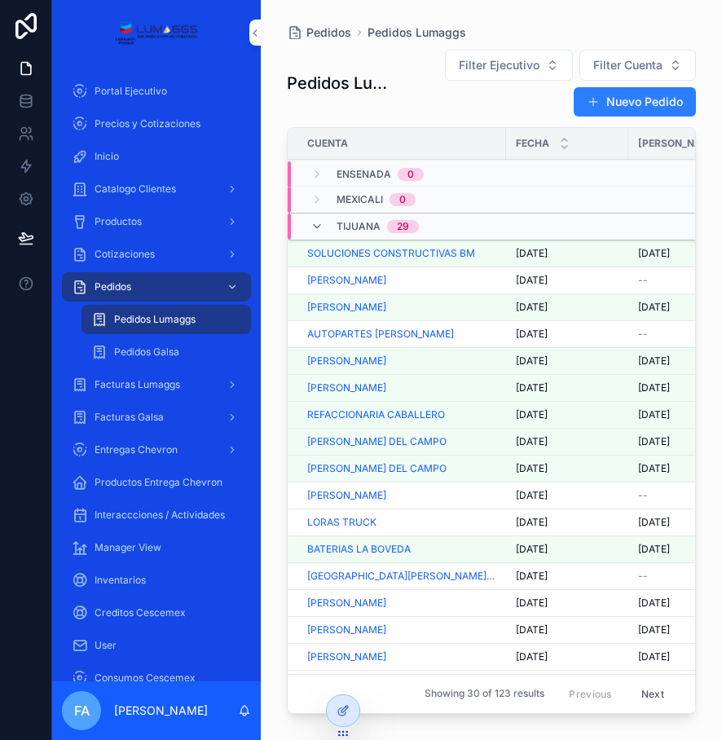
click at [540, 252] on span "[DATE]" at bounding box center [532, 253] width 32 height 13
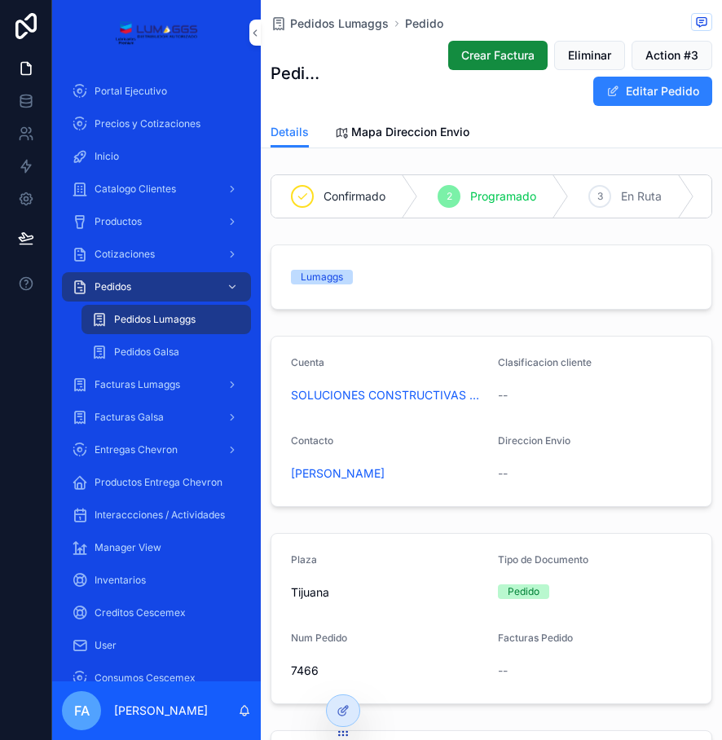
click at [491, 55] on span "Crear Factura" at bounding box center [497, 55] width 73 height 16
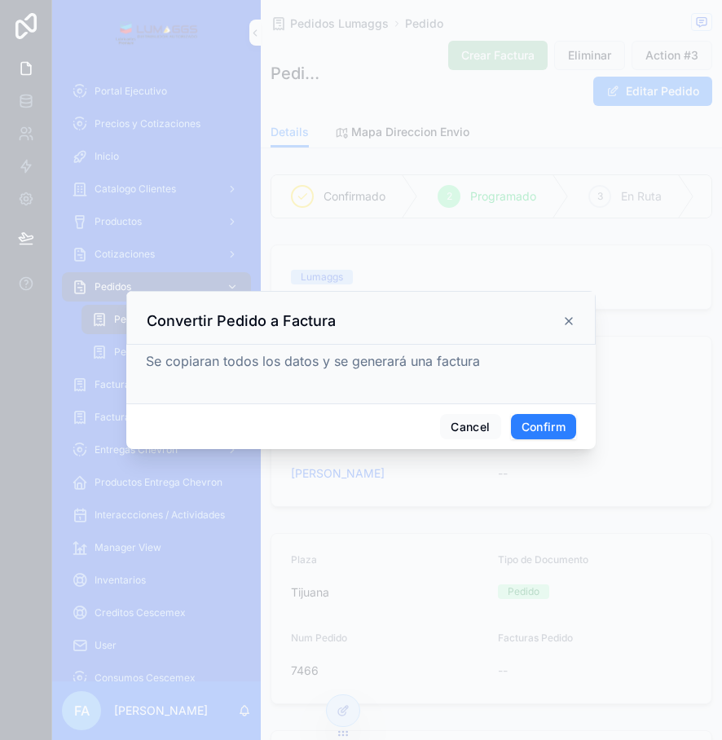
click at [558, 426] on button "Confirm" at bounding box center [543, 427] width 65 height 26
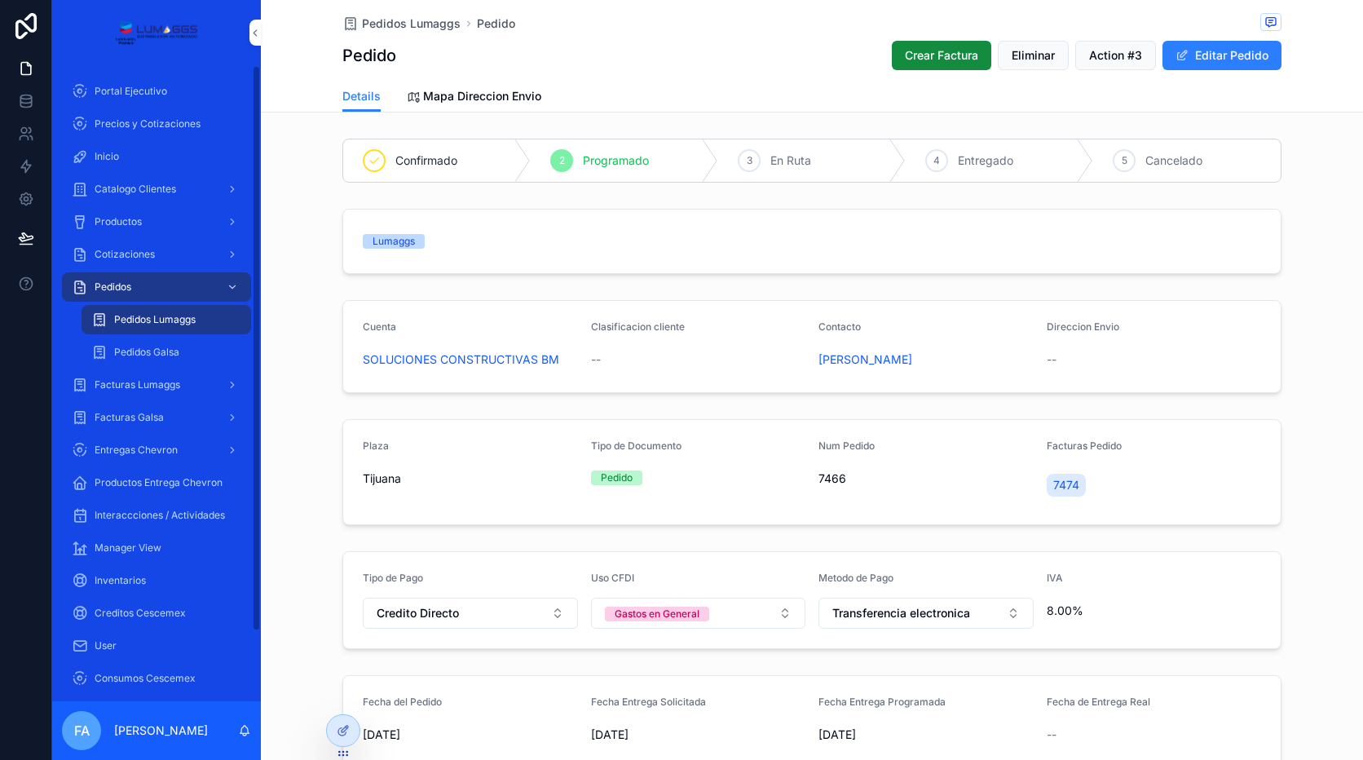
click at [161, 315] on span "Pedidos Lumaggs" at bounding box center [155, 319] width 82 height 13
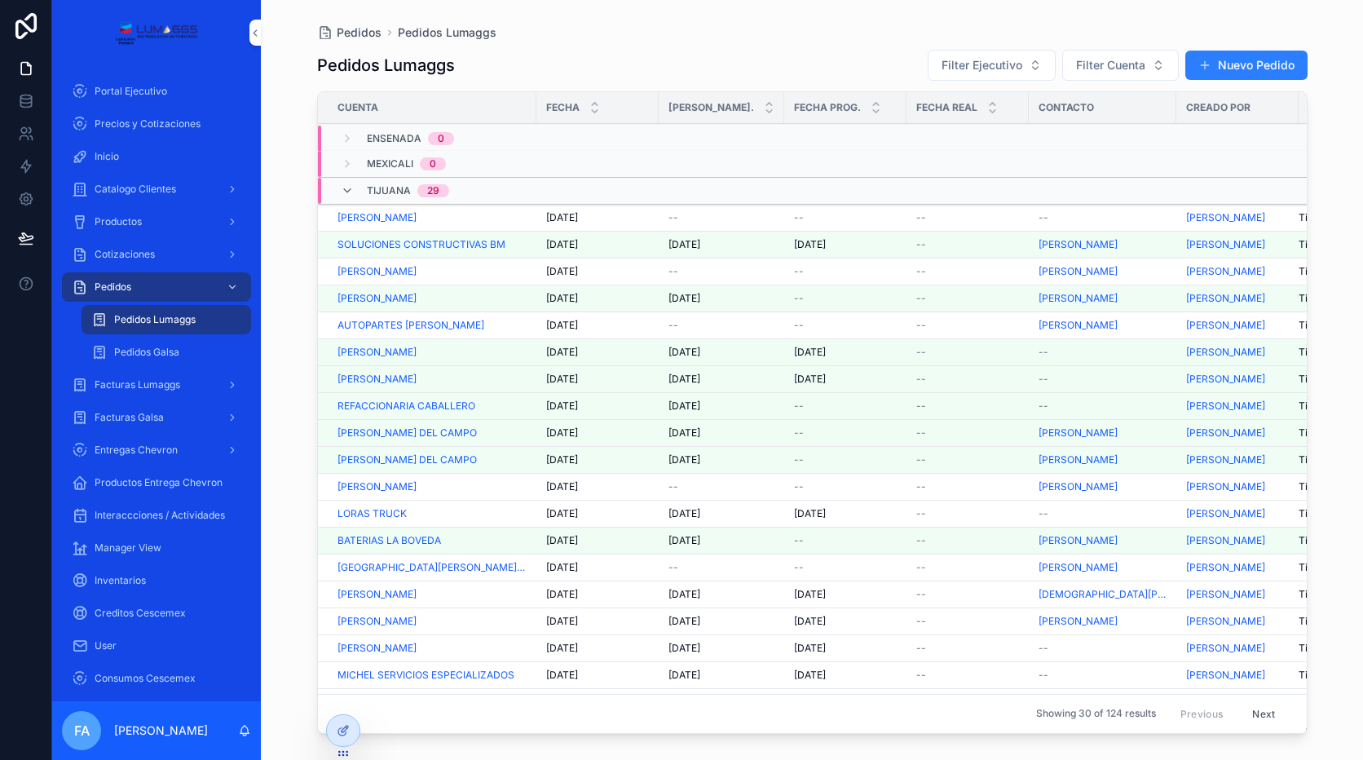
click at [565, 209] on td "[DATE] [DATE]" at bounding box center [597, 218] width 122 height 27
click at [565, 212] on span "[DATE]" at bounding box center [562, 217] width 32 height 13
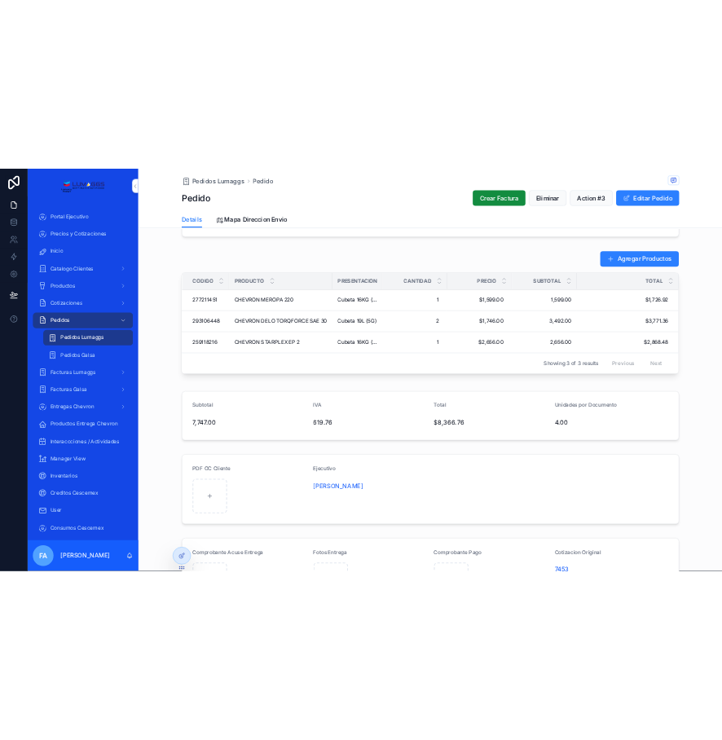
scroll to position [652, 0]
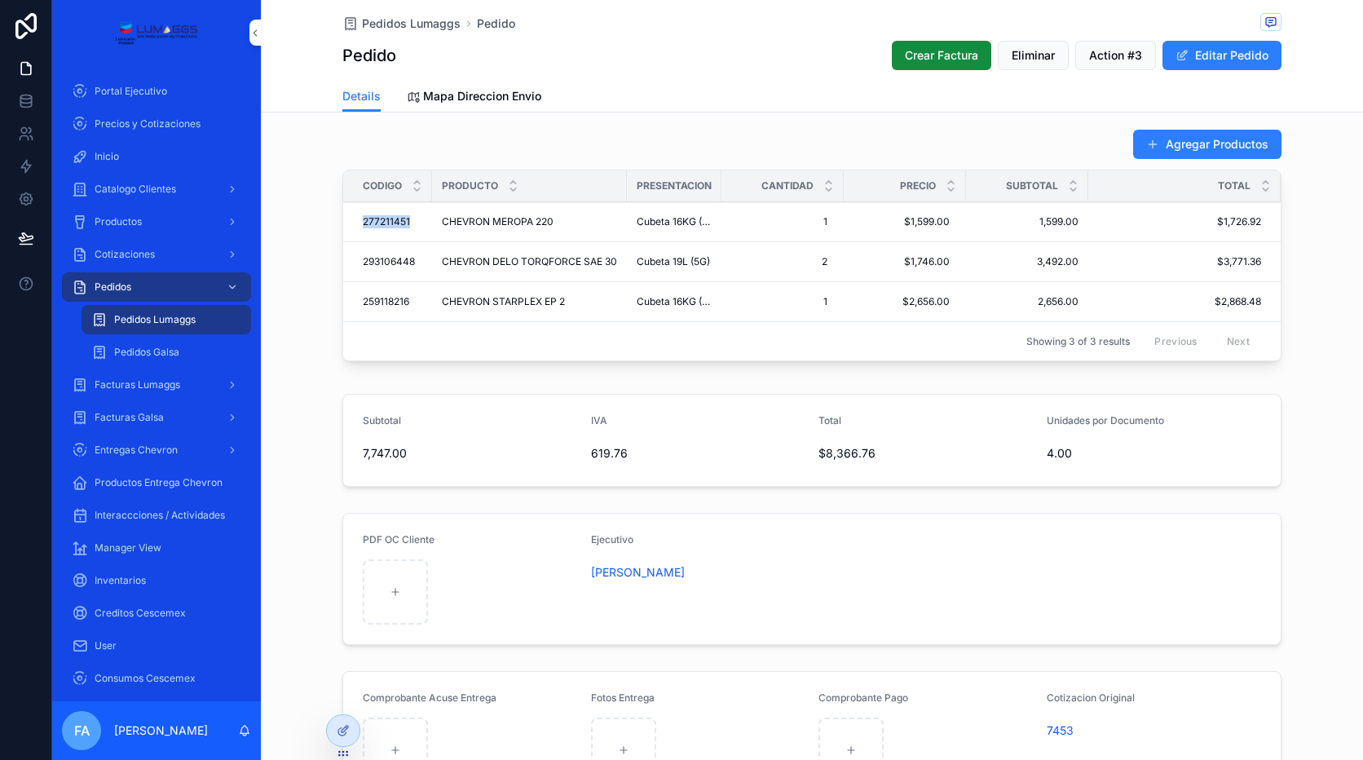
drag, startPoint x: 409, startPoint y: 232, endPoint x: 359, endPoint y: 232, distance: 50.5
click at [359, 232] on td "277211451 277211451" at bounding box center [387, 222] width 89 height 40
drag, startPoint x: 359, startPoint y: 232, endPoint x: 305, endPoint y: 284, distance: 74.9
click at [305, 284] on div "Agregar Productos Codigo Producto Presentacion Cantidad Precio Subtotal Total 2…" at bounding box center [812, 248] width 1102 height 252
drag, startPoint x: 406, startPoint y: 235, endPoint x: 350, endPoint y: 237, distance: 55.5
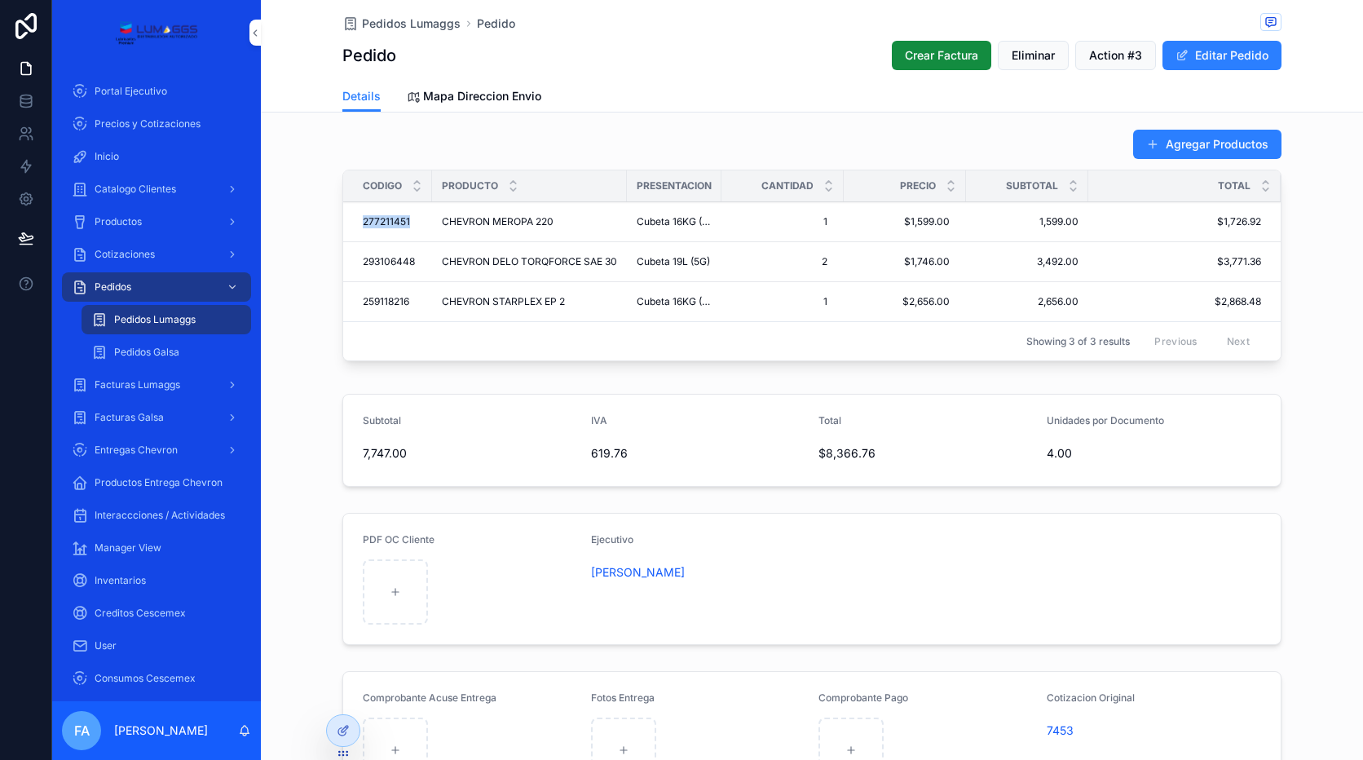
click at [350, 237] on td "277211451 277211451" at bounding box center [387, 222] width 89 height 40
copy span "277211451"
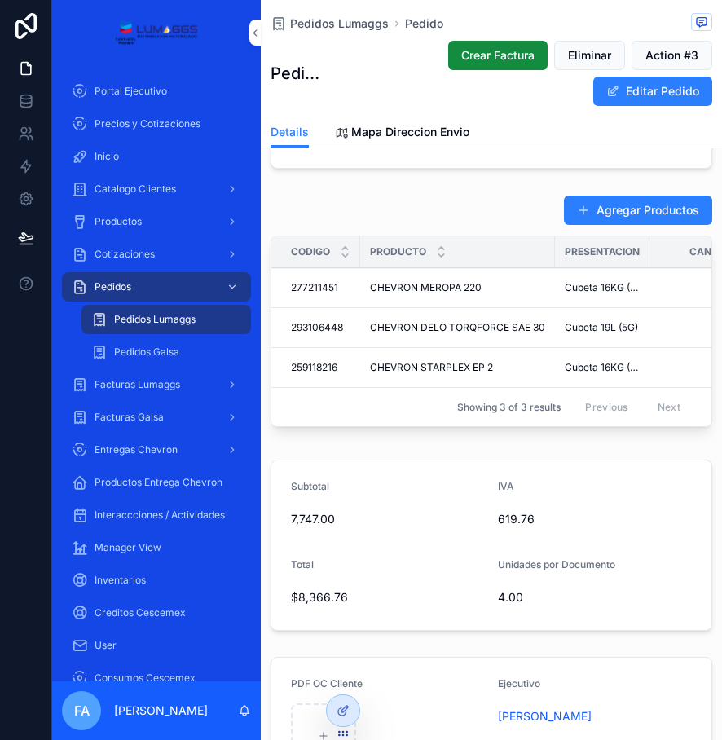
scroll to position [0, 136]
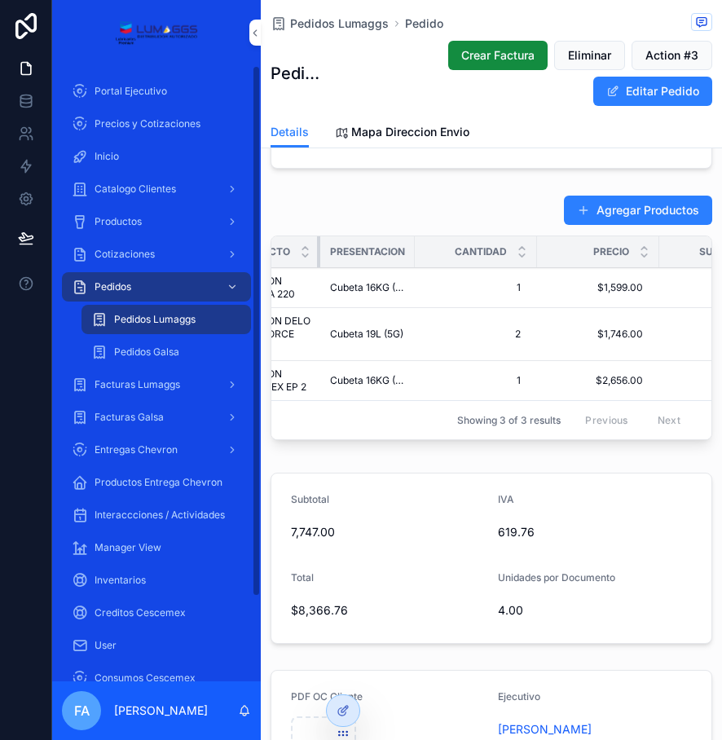
drag, startPoint x: 417, startPoint y: 272, endPoint x: 288, endPoint y: 287, distance: 130.4
click at [257, 276] on div "Portal Ejecutivo Precios y Cotizaciones Inicio Catalogo Clientes Productos Coti…" at bounding box center [387, 370] width 670 height 740
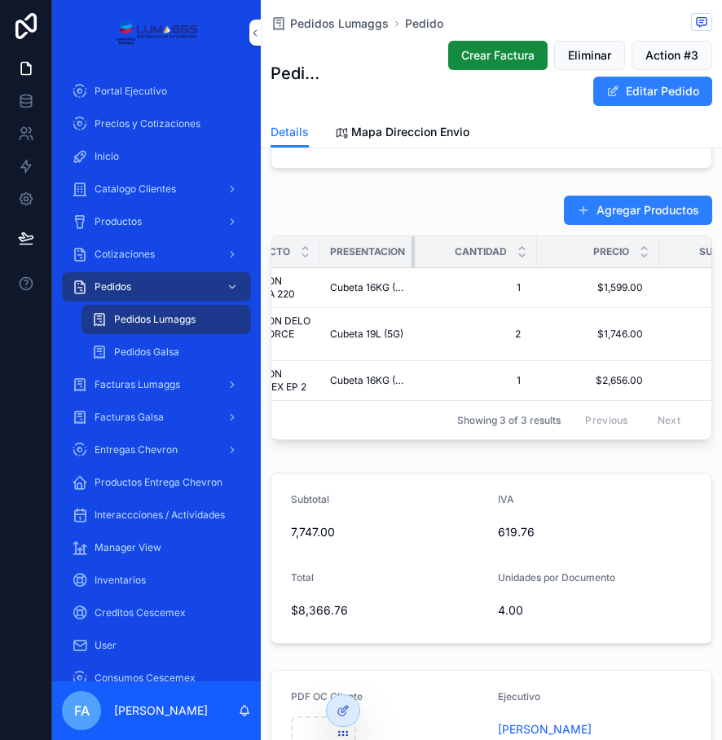
drag, startPoint x: 414, startPoint y: 273, endPoint x: 309, endPoint y: 273, distance: 105.1
click at [309, 268] on tr "Codigo Producto Presentacion Cantidad Precio Subtotal Total" at bounding box center [530, 252] width 791 height 32
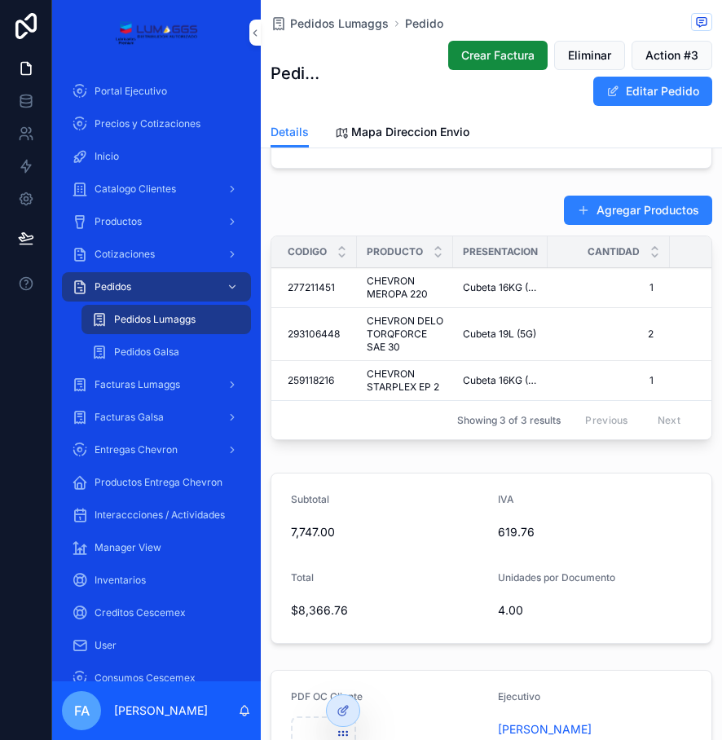
scroll to position [0, 0]
drag, startPoint x: 549, startPoint y: 274, endPoint x: 599, endPoint y: 278, distance: 49.9
click at [426, 268] on tr "Codigo Producto Presentacion Cantidad Precio Subtotal Total" at bounding box center [666, 252] width 791 height 32
click at [676, 267] on div "Precio" at bounding box center [734, 251] width 122 height 31
drag, startPoint x: 672, startPoint y: 275, endPoint x: 537, endPoint y: 273, distance: 135.3
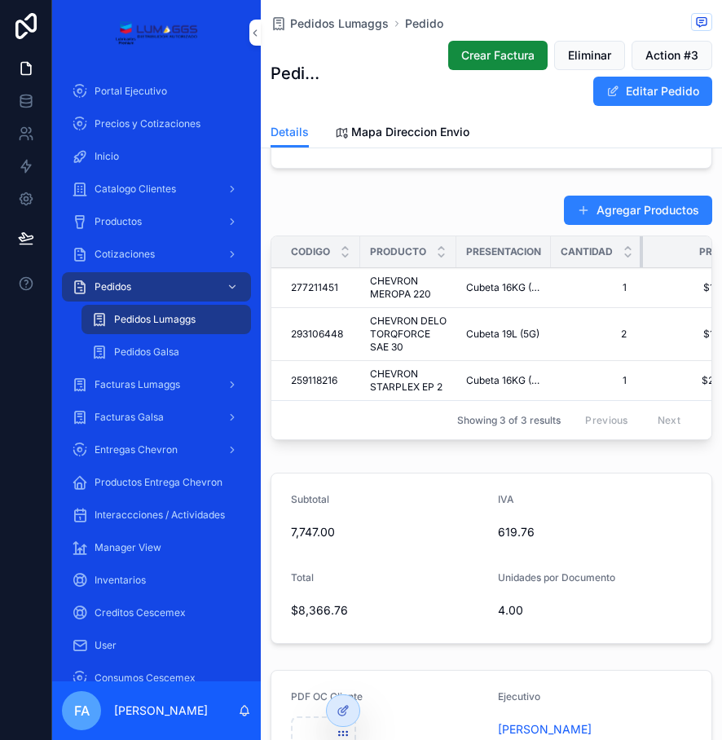
click at [537, 268] on tr "Codigo Producto Presentacion Cantidad Precio Subtotal Total" at bounding box center [651, 252] width 760 height 32
drag, startPoint x: 362, startPoint y: 267, endPoint x: 338, endPoint y: 267, distance: 23.6
click at [338, 267] on tr "Codigo Producto Presentacion Cantidad Precio Subtotal Total" at bounding box center [651, 252] width 760 height 32
click at [257, 39] on button "scrollable content" at bounding box center [254, 33] width 11 height 26
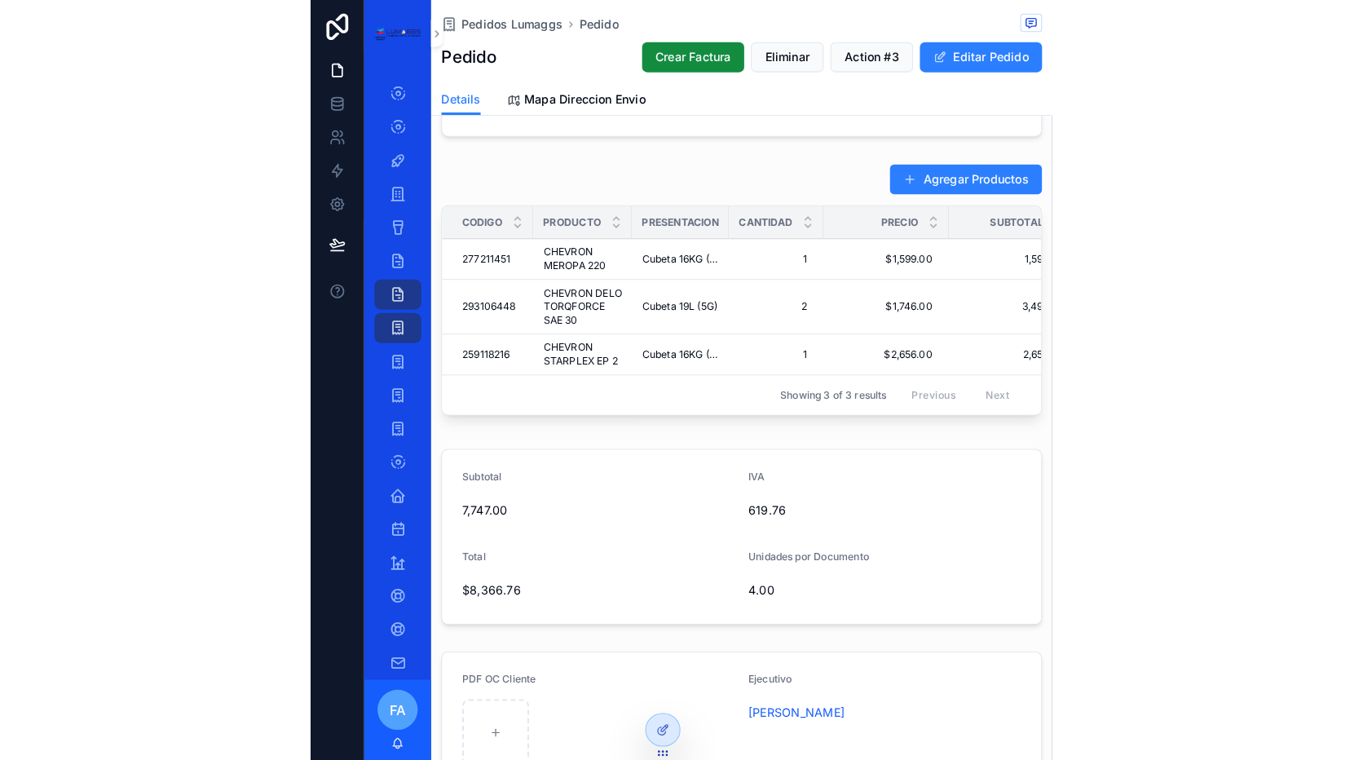
scroll to position [901, 0]
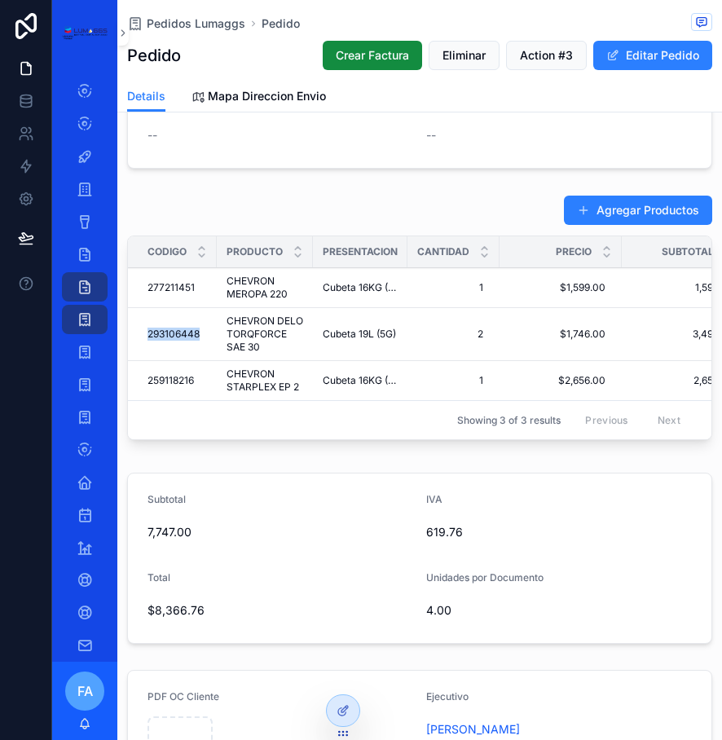
drag, startPoint x: 208, startPoint y: 364, endPoint x: 134, endPoint y: 366, distance: 74.2
click at [134, 361] on td "293106448 293106448" at bounding box center [172, 334] width 89 height 53
copy span "293106448"
drag, startPoint x: 205, startPoint y: 413, endPoint x: 141, endPoint y: 420, distance: 63.9
click at [141, 401] on td "259118216 259118216" at bounding box center [172, 381] width 89 height 40
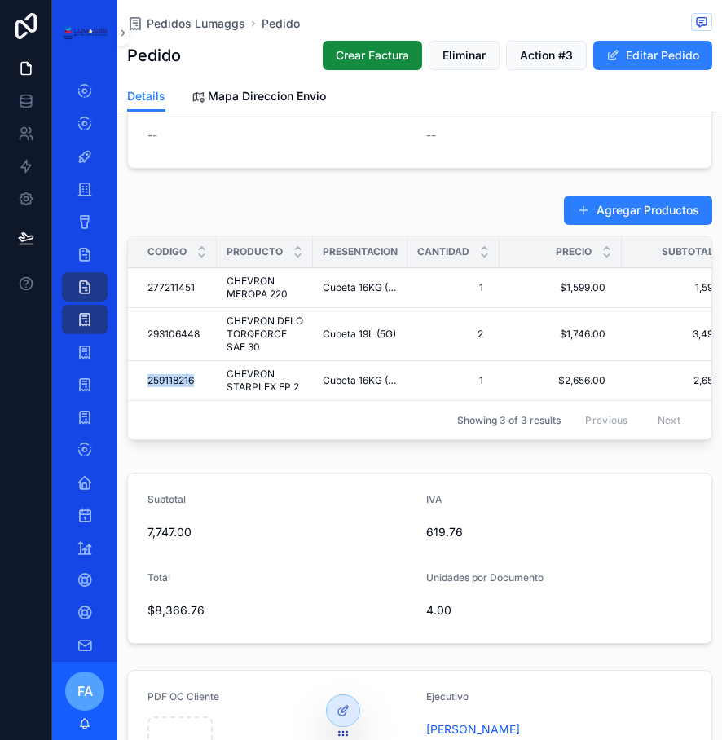
copy span "259118216"
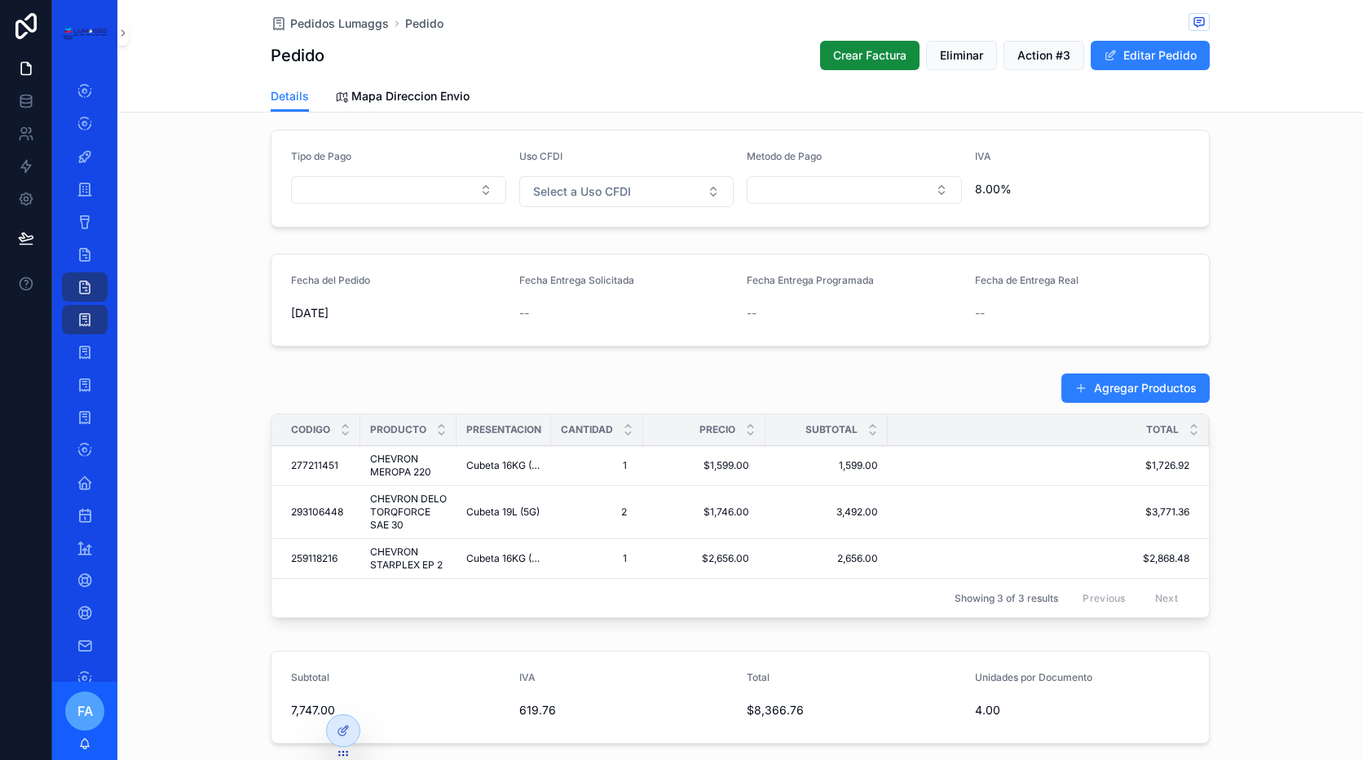
scroll to position [163, 0]
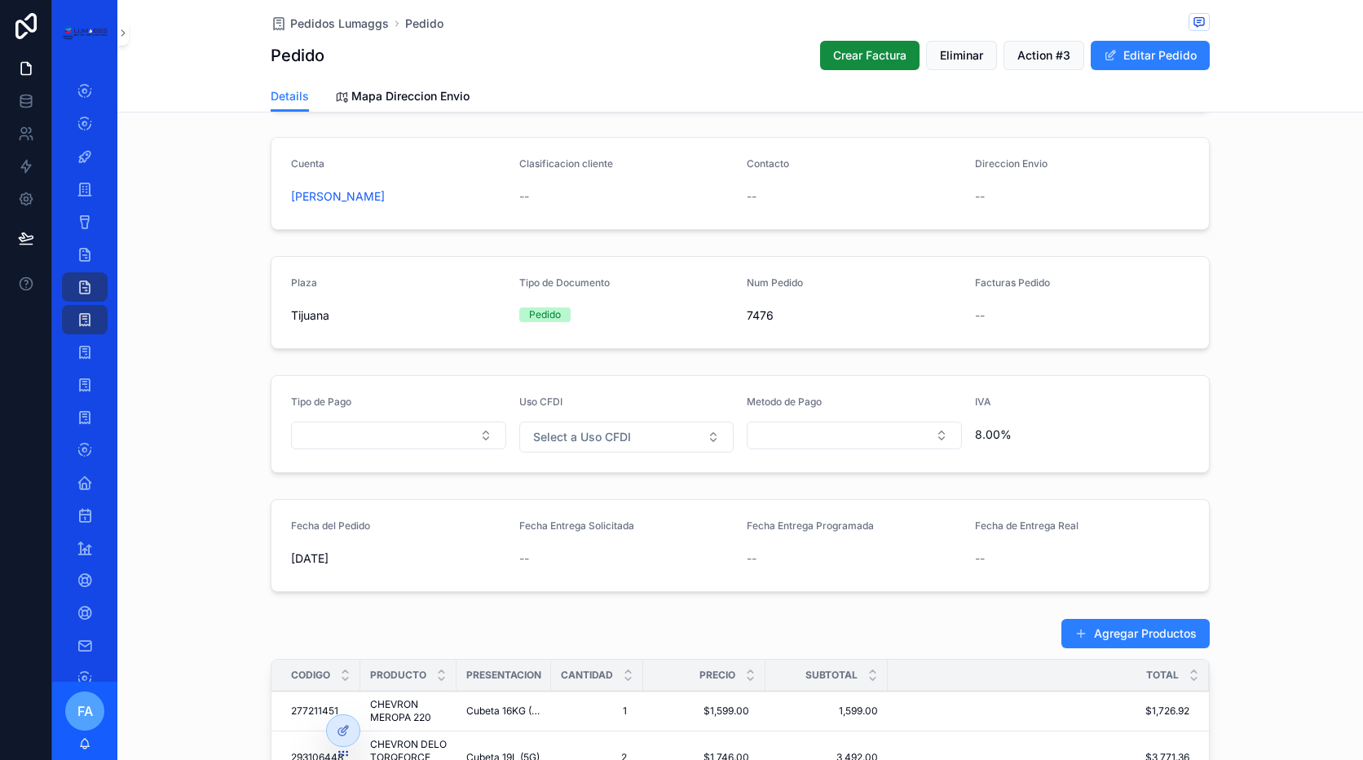
drag, startPoint x: 423, startPoint y: 206, endPoint x: 277, endPoint y: 232, distance: 148.2
click at [277, 232] on div "Cuenta DAVID GARCIA DEL VILLAR Clasificacion cliente -- Contacto -- Direccion E…" at bounding box center [739, 183] width 1245 height 106
copy span "DAVID GARCIA DEL VILLAR"
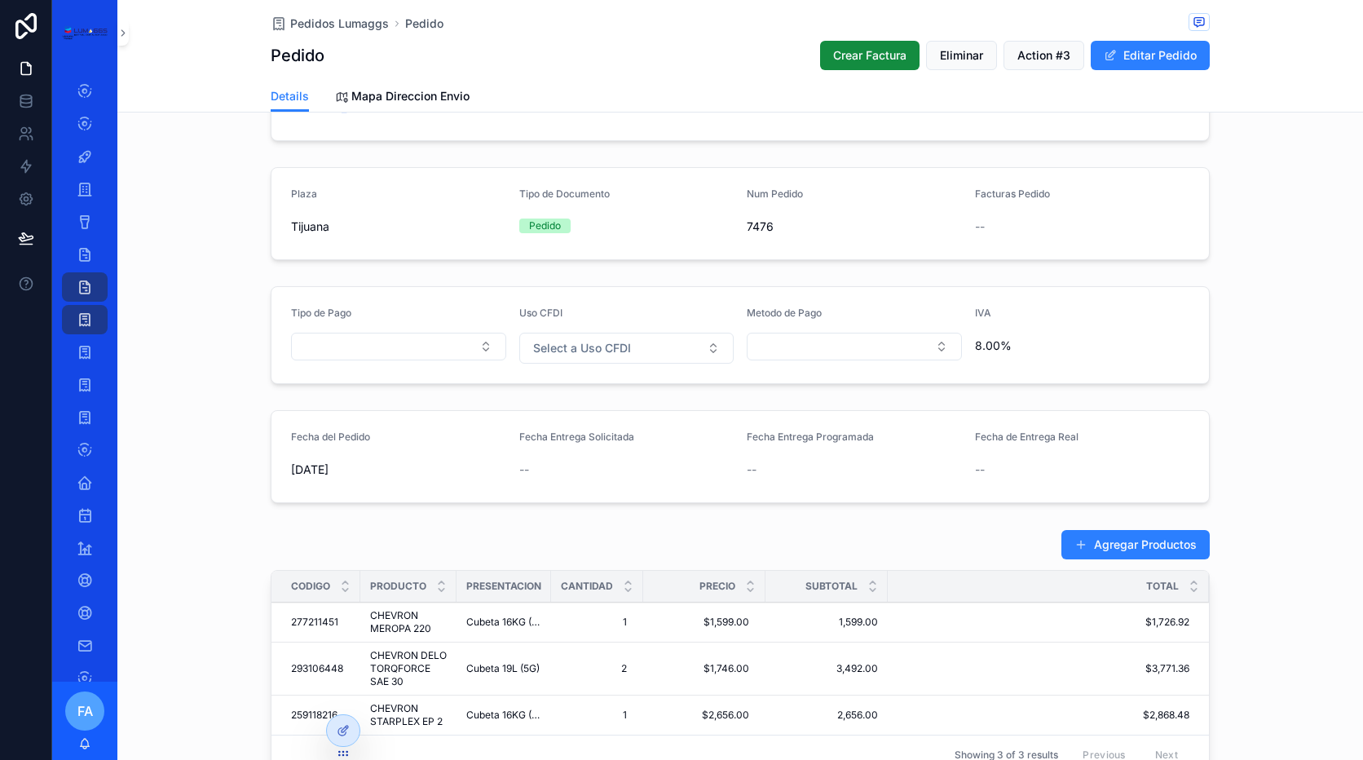
scroll to position [408, 0]
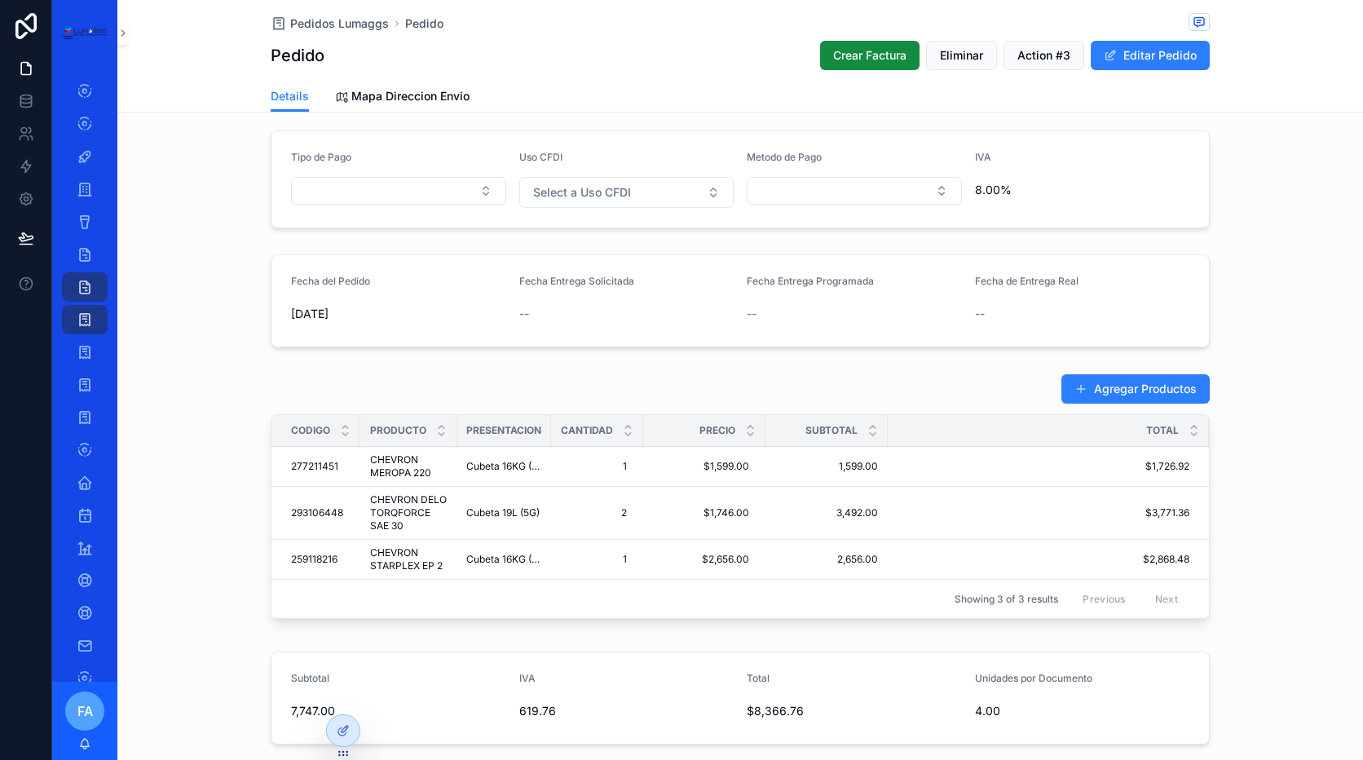
click at [181, 518] on div "Agregar Productos Codigo Producto Presentacion Cantidad Precio Subtotal Total 2…" at bounding box center [739, 499] width 1245 height 265
drag, startPoint x: 447, startPoint y: 431, endPoint x: 510, endPoint y: 425, distance: 63.8
click at [510, 425] on tr "Codigo Producto Presentacion Cantidad Precio Subtotal Total" at bounding box center [739, 431] width 937 height 32
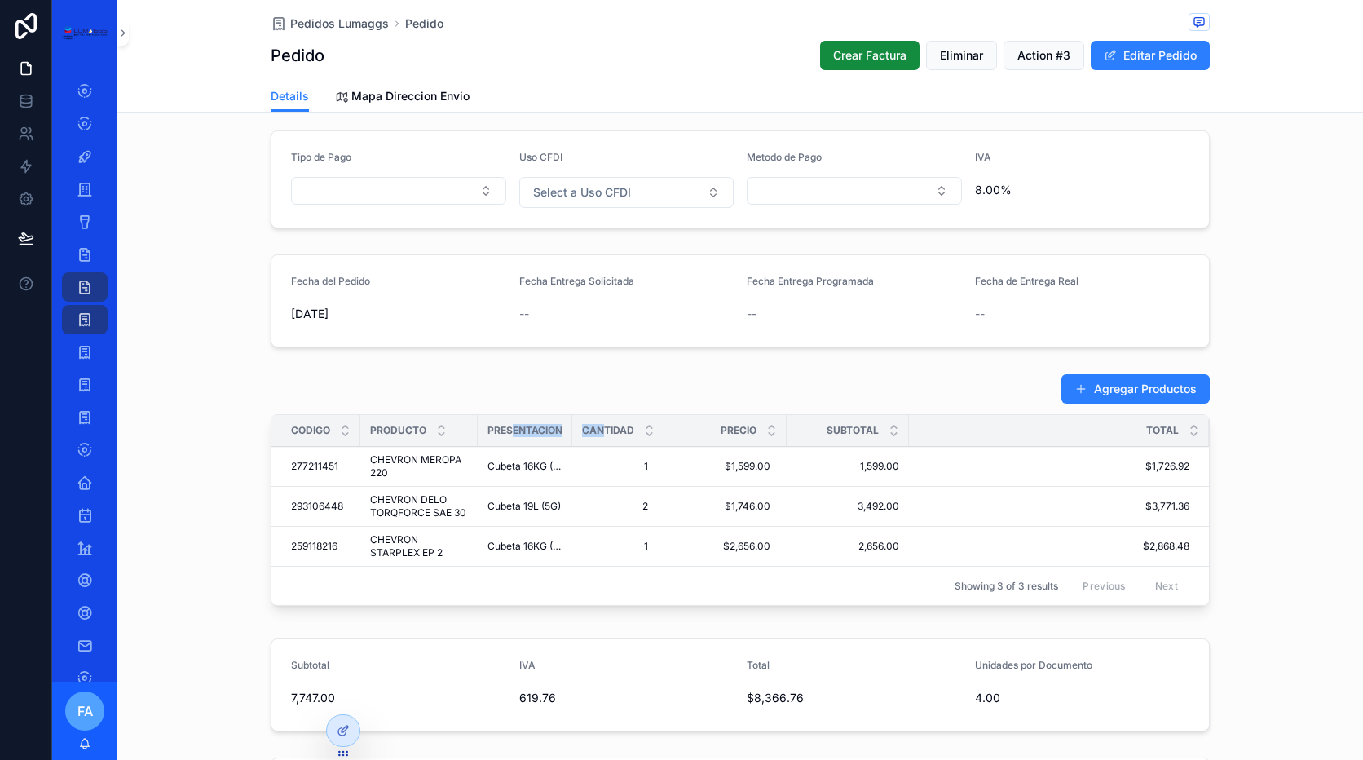
drag, startPoint x: 509, startPoint y: 425, endPoint x: 605, endPoint y: 434, distance: 95.7
click at [605, 434] on tr "Codigo Producto Presentacion Cantidad Precio Subtotal Total" at bounding box center [739, 431] width 937 height 32
drag, startPoint x: 605, startPoint y: 434, endPoint x: 633, endPoint y: 434, distance: 28.5
click at [615, 434] on span "Cantidad" at bounding box center [608, 430] width 52 height 13
click at [647, 434] on icon "scrollable content" at bounding box center [649, 434] width 11 height 11
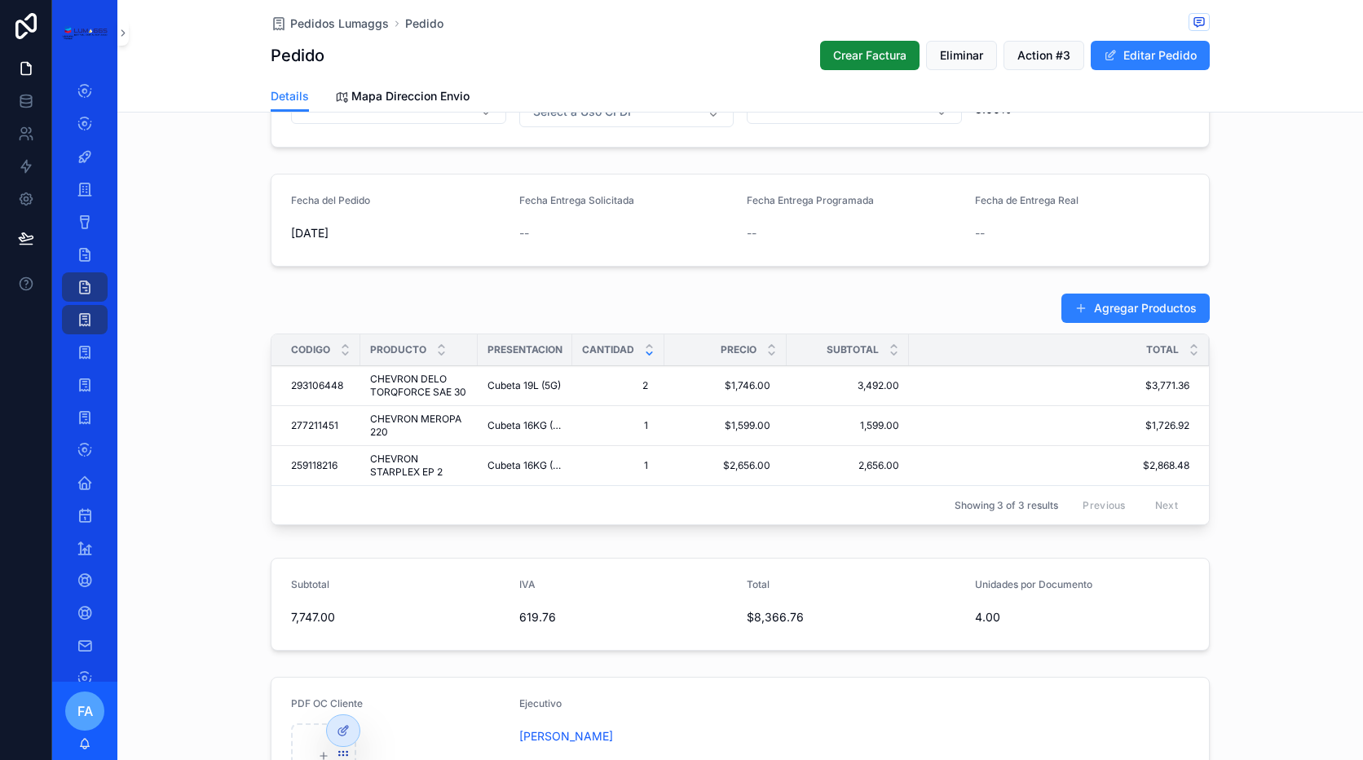
scroll to position [652, 0]
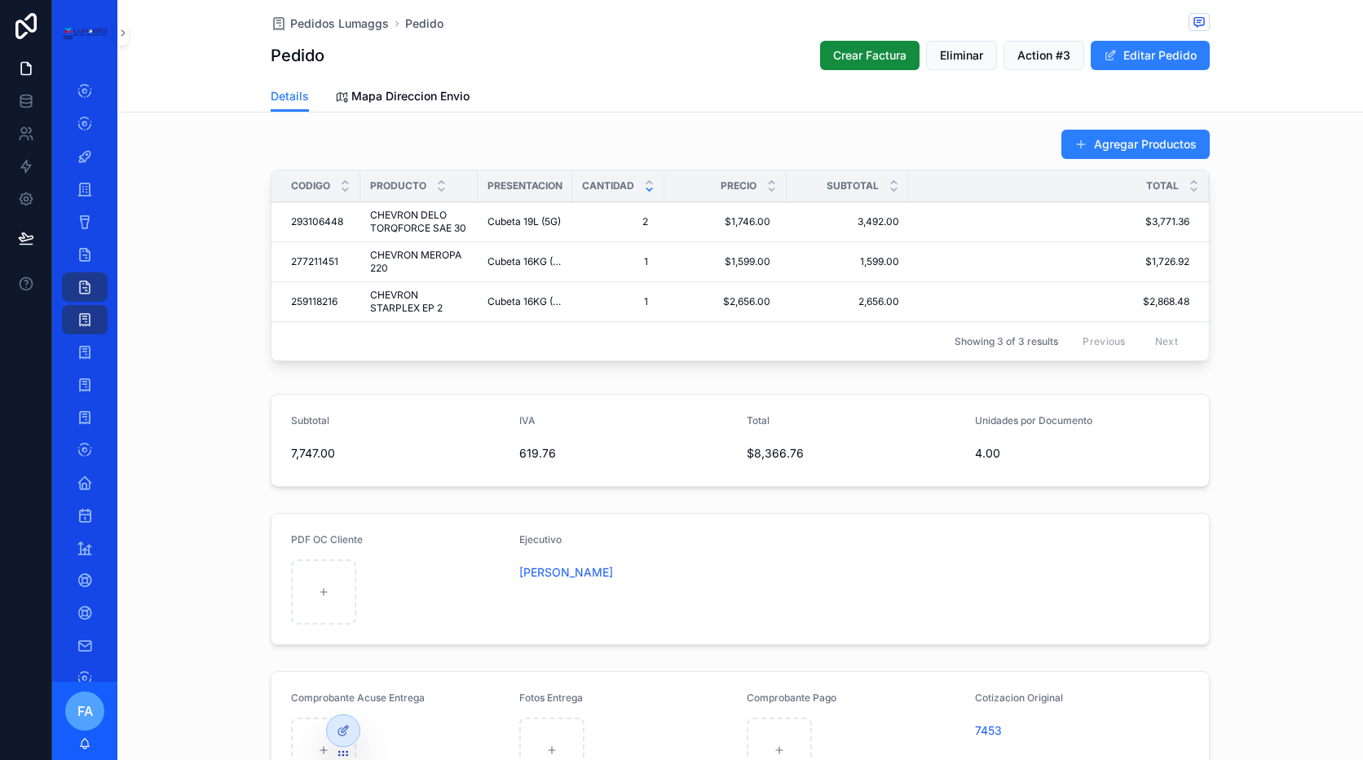
click at [205, 373] on div "Agregar Productos Codigo Producto Presentacion Cantidad Precio Subtotal Total 2…" at bounding box center [739, 248] width 1245 height 252
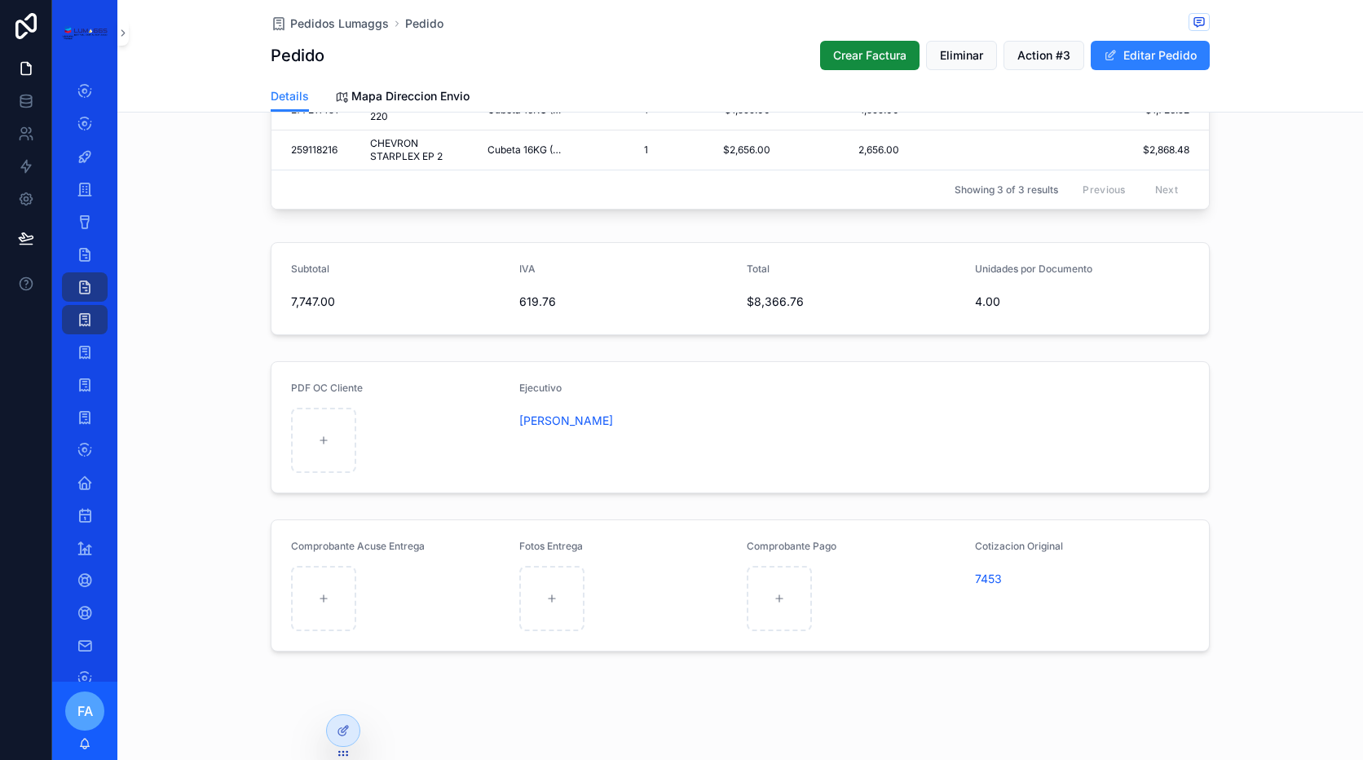
scroll to position [806, 0]
